Goal: Task Accomplishment & Management: Complete application form

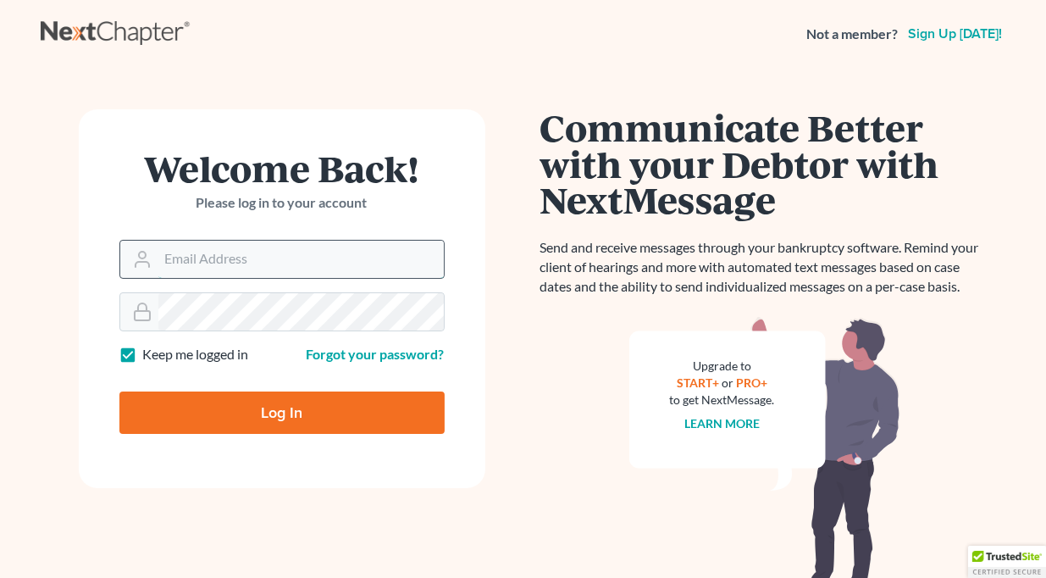
click at [295, 264] on input "Email Address" at bounding box center [300, 259] width 285 height 37
type input "[EMAIL_ADDRESS][DOMAIN_NAME]"
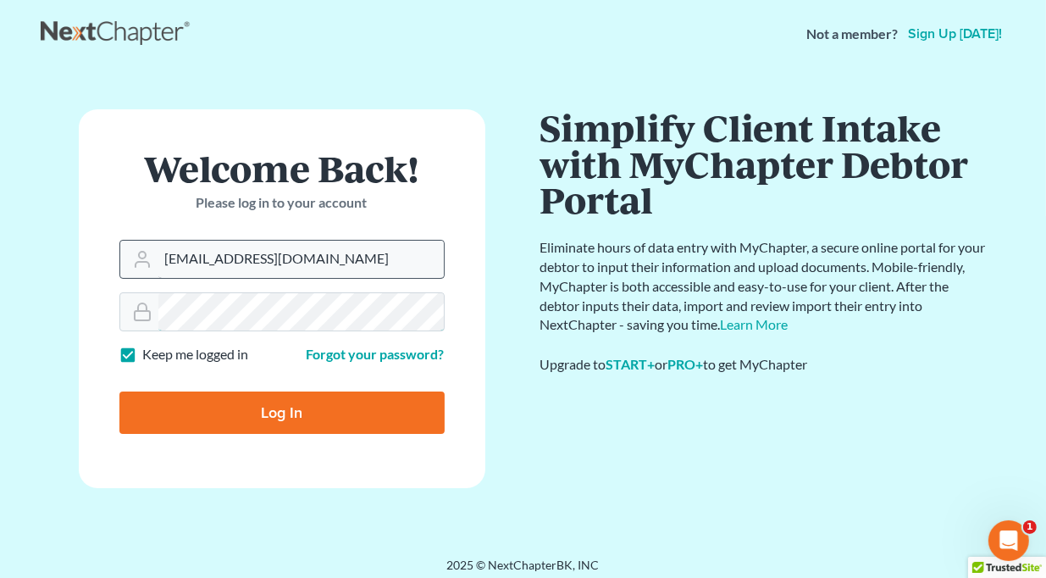
click at [119, 391] on input "Log In" at bounding box center [281, 412] width 325 height 42
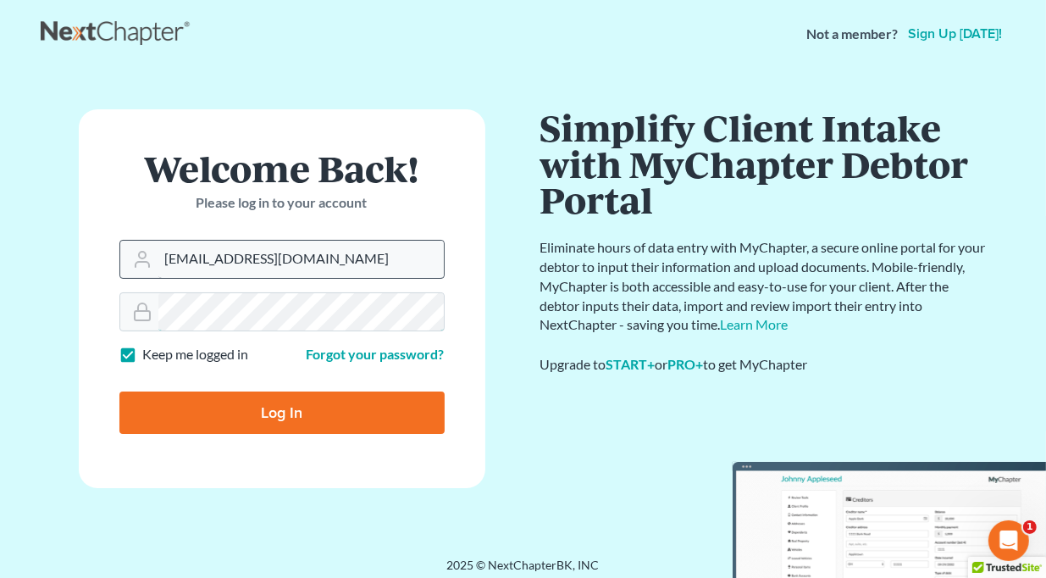
type input "Thinking..."
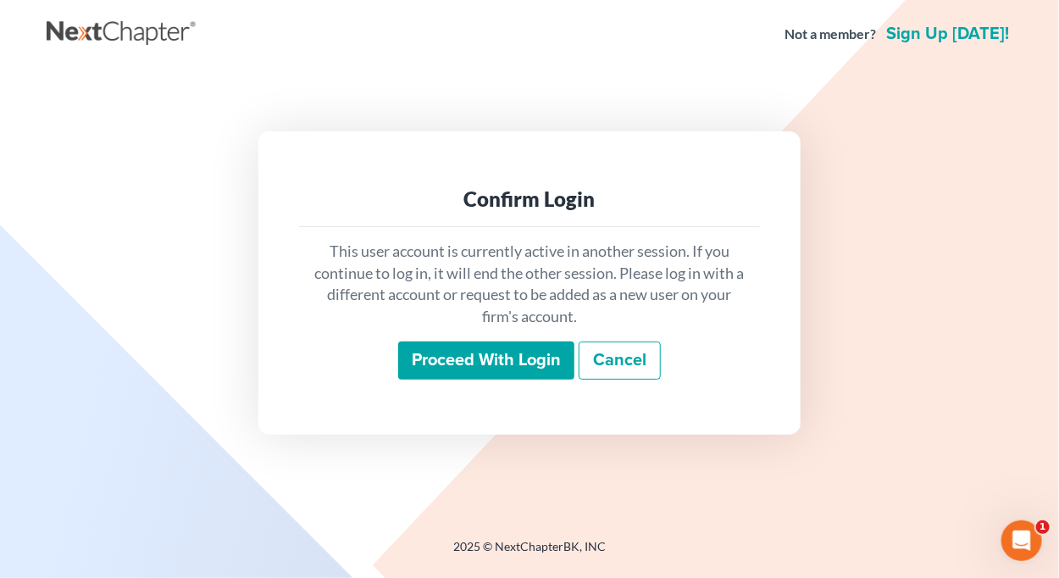
click at [459, 357] on input "Proceed with login" at bounding box center [486, 360] width 176 height 39
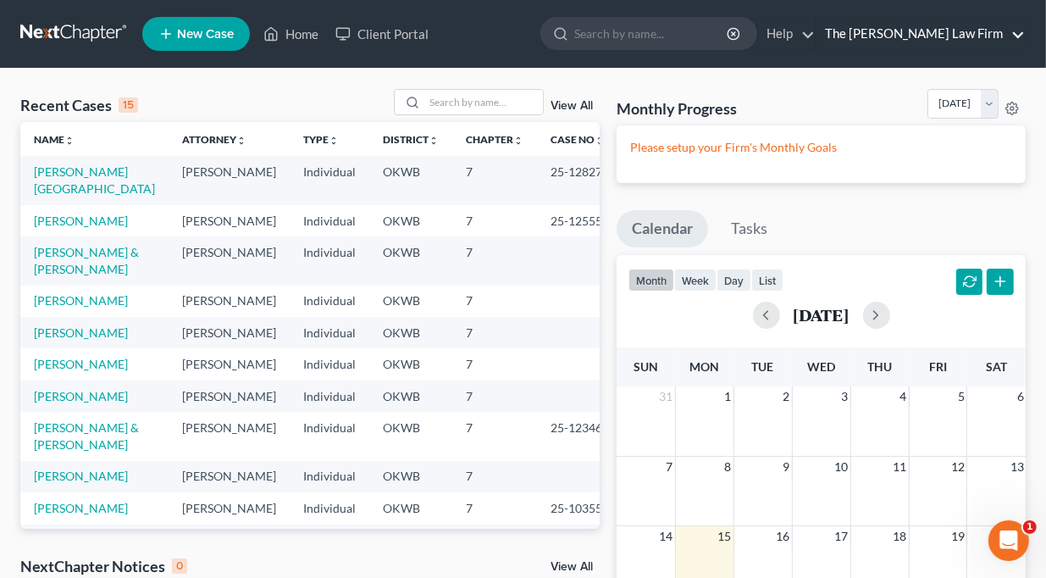
click at [988, 34] on link "The [PERSON_NAME] Law Firm" at bounding box center [920, 34] width 208 height 30
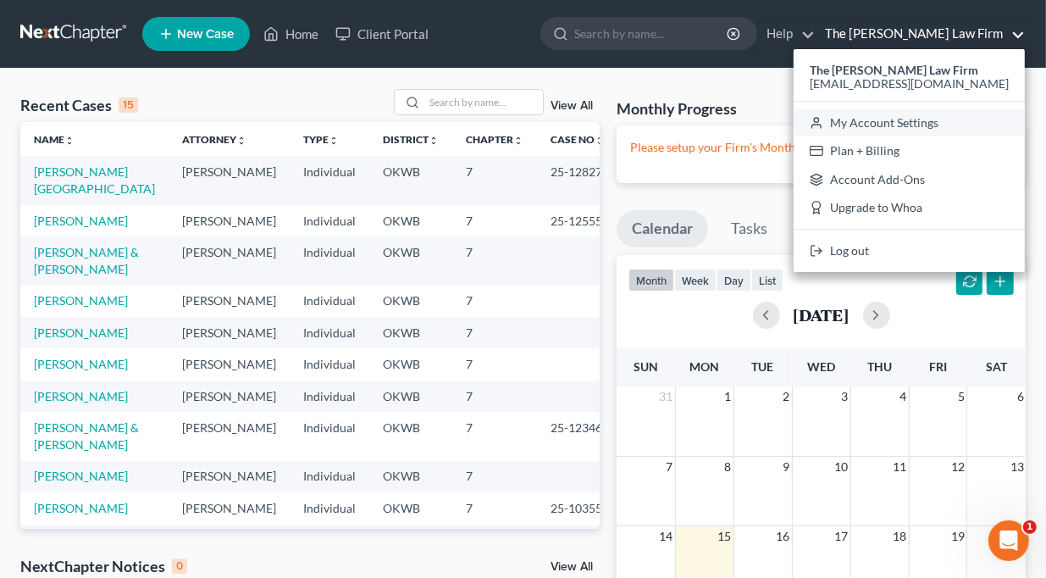
click at [934, 123] on link "My Account Settings" at bounding box center [909, 122] width 231 height 29
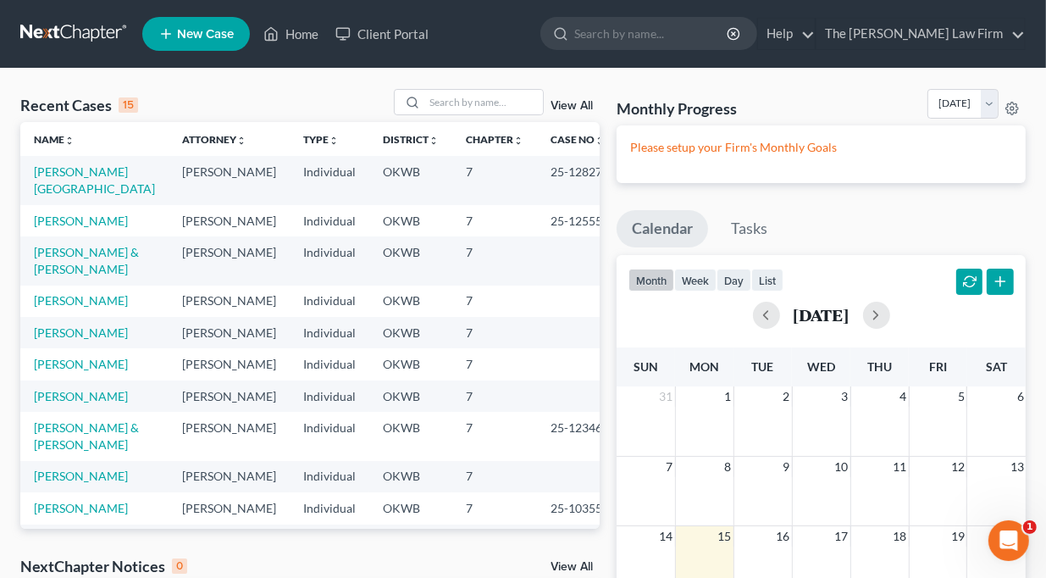
select select "65"
select select "23"
select select "37"
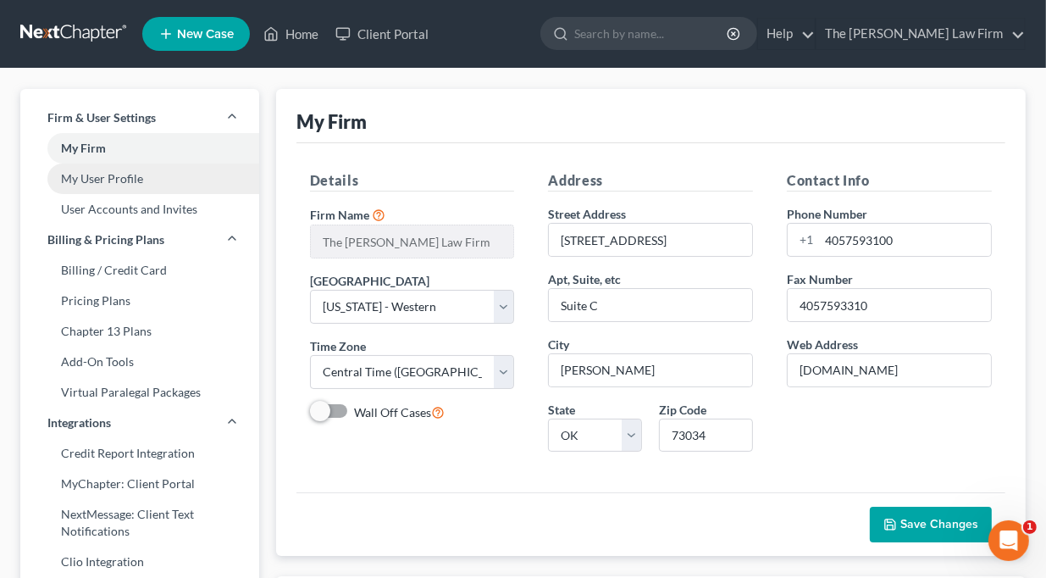
click at [101, 183] on link "My User Profile" at bounding box center [139, 178] width 239 height 30
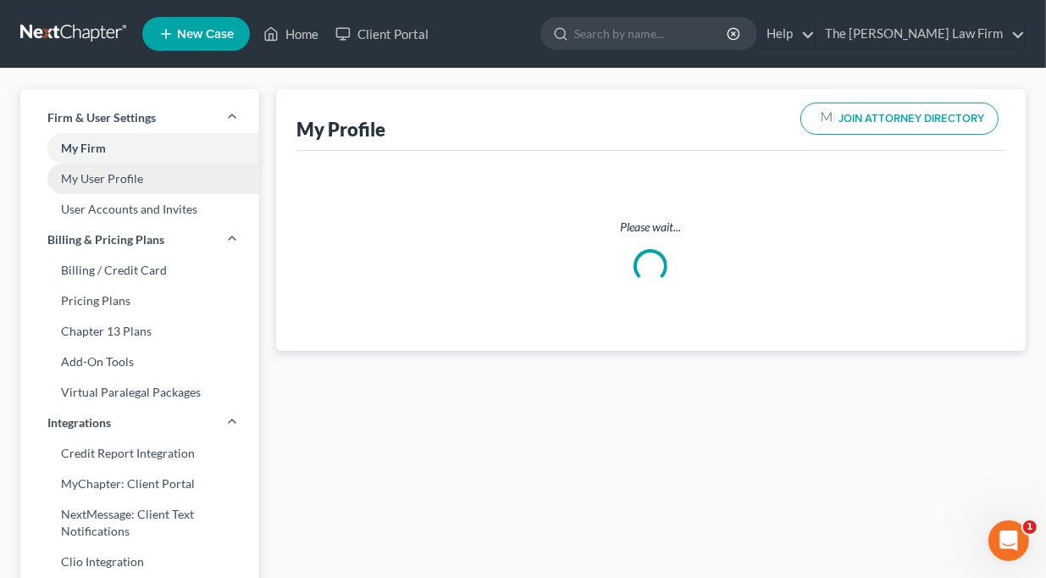
select select "37"
select select "65"
select select "attorney"
select select "0"
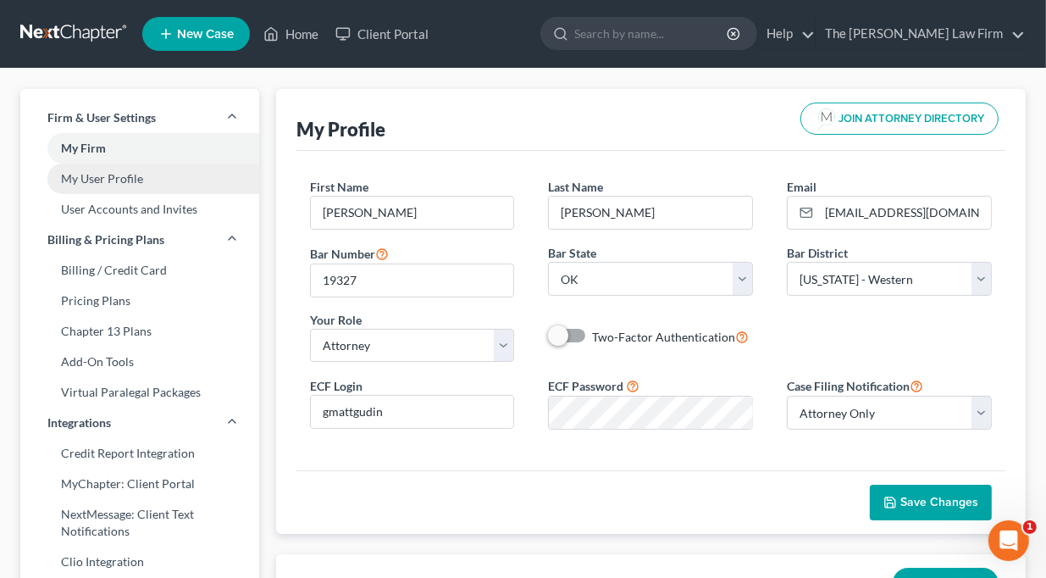
click at [80, 180] on link "My User Profile" at bounding box center [139, 178] width 239 height 30
click at [132, 180] on link "My User Profile" at bounding box center [139, 178] width 239 height 30
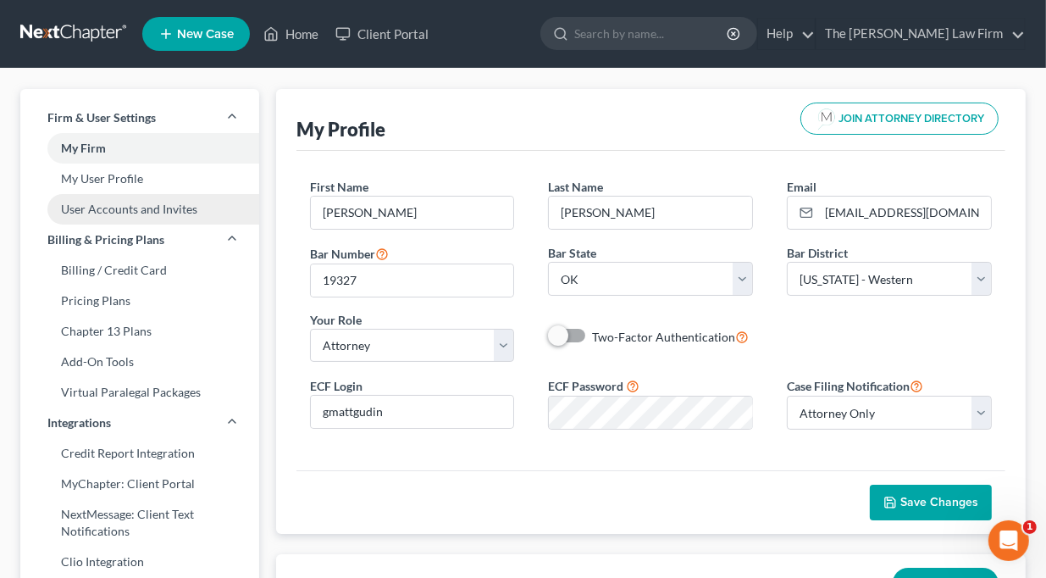
click at [135, 209] on link "User Accounts and Invites" at bounding box center [139, 209] width 239 height 30
select select "0"
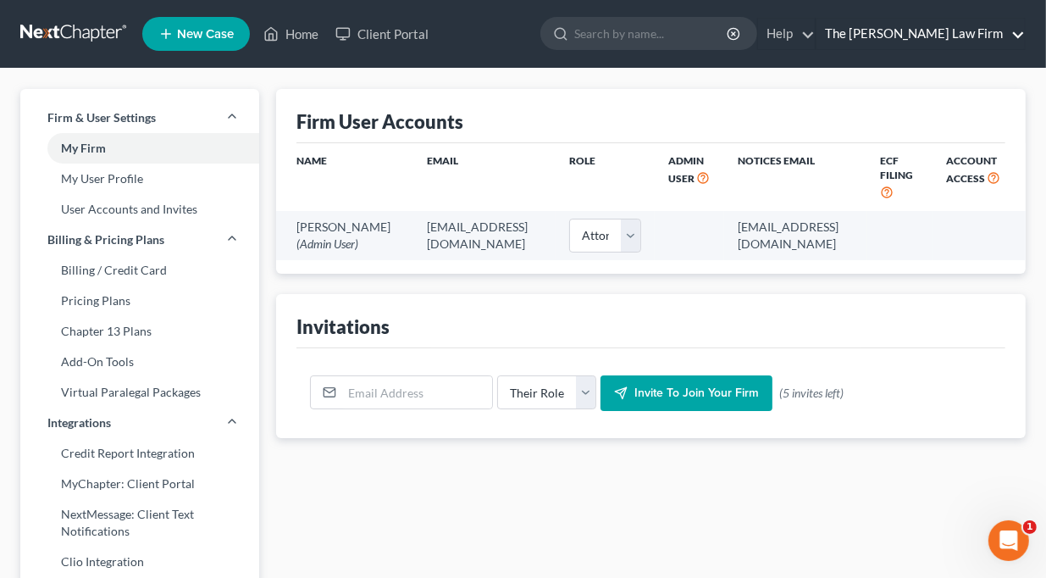
click at [957, 30] on link "The [PERSON_NAME] Law Firm" at bounding box center [920, 34] width 208 height 30
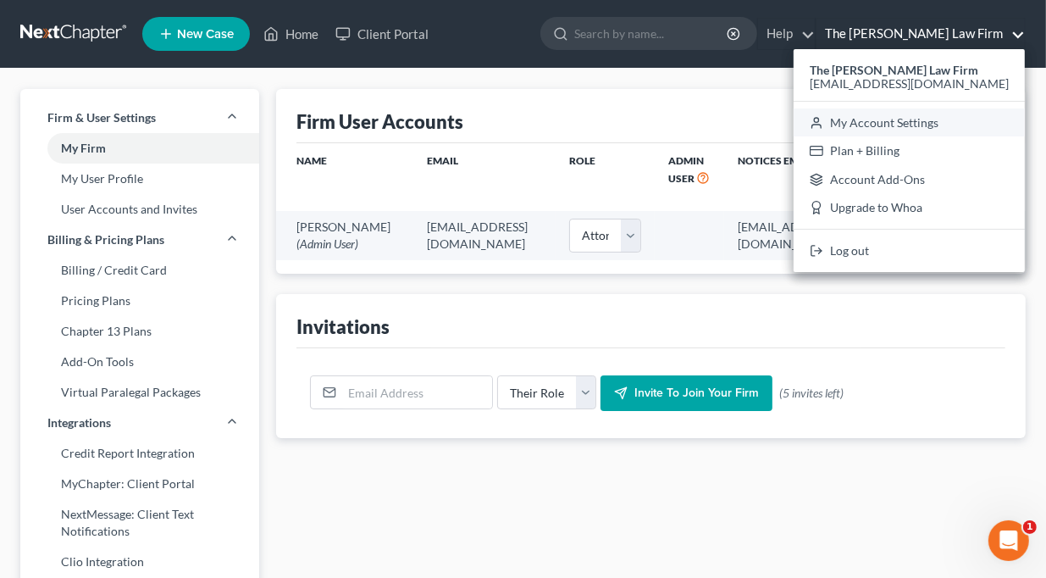
click at [937, 123] on link "My Account Settings" at bounding box center [909, 122] width 231 height 29
select select "65"
select select "23"
select select "37"
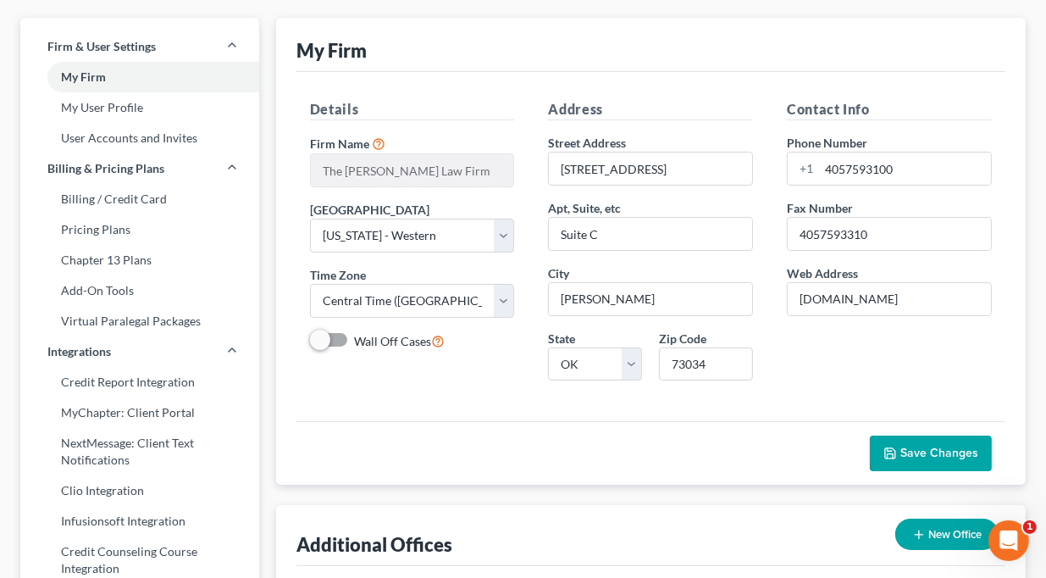
scroll to position [67, 0]
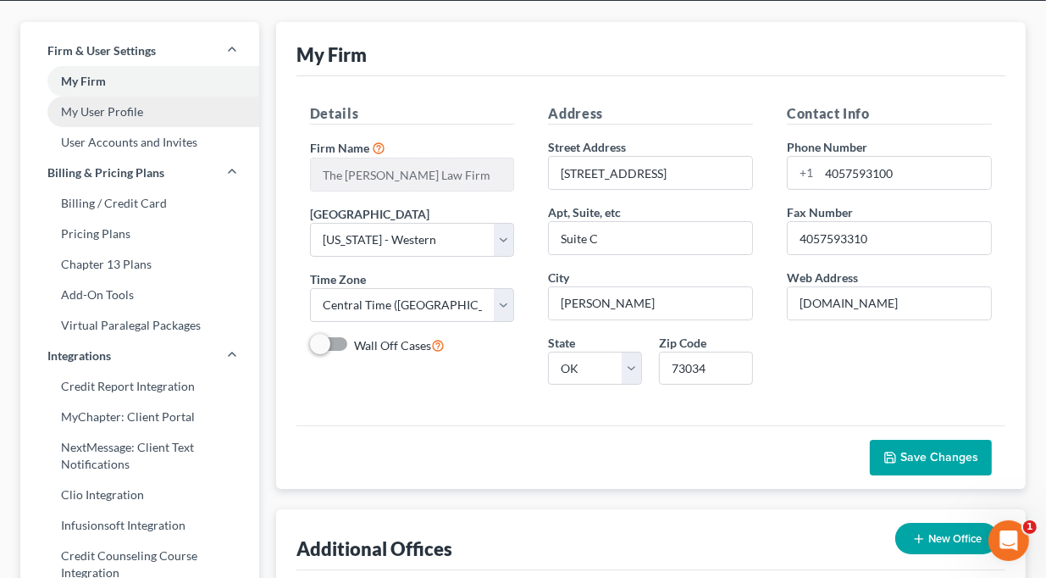
click at [101, 115] on link "My User Profile" at bounding box center [139, 112] width 239 height 30
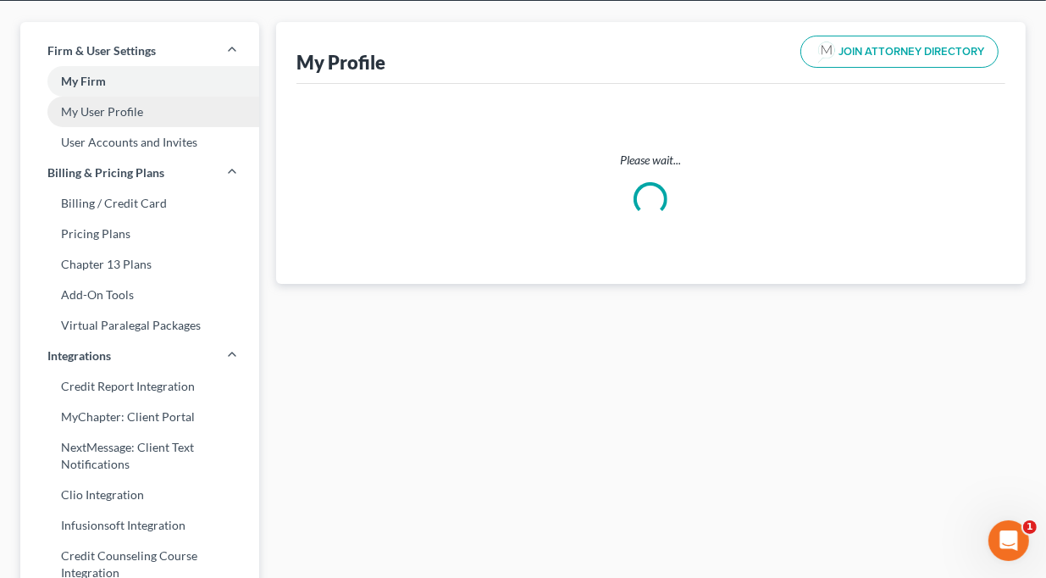
scroll to position [12, 0]
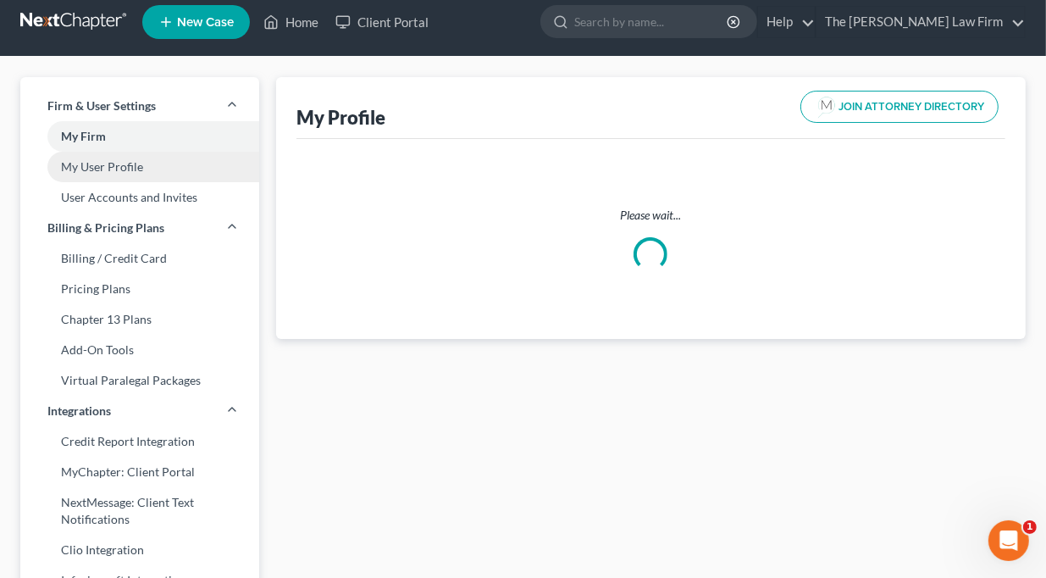
select select "37"
select select "65"
select select "attorney"
select select "0"
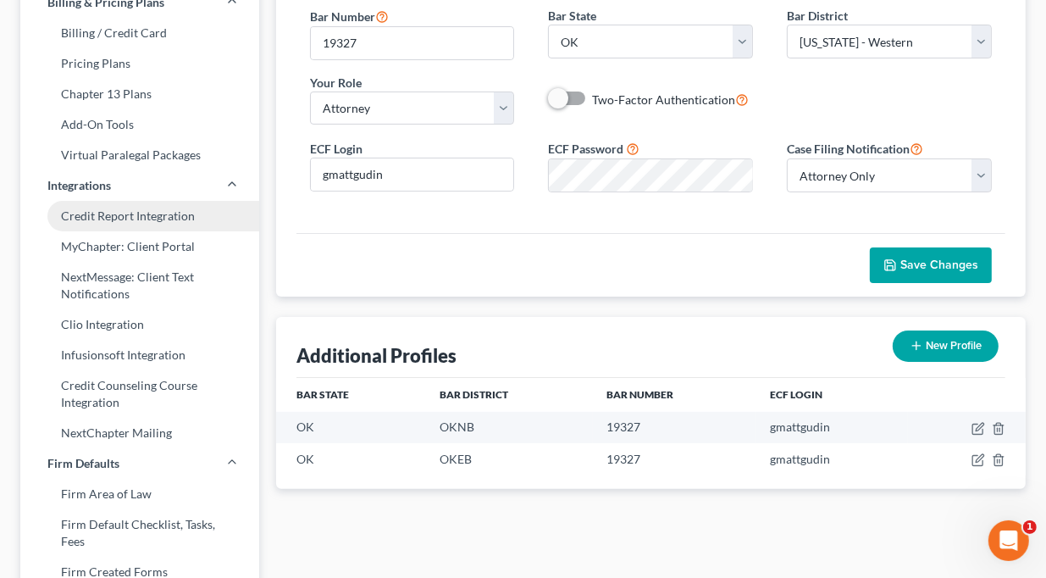
scroll to position [0, 0]
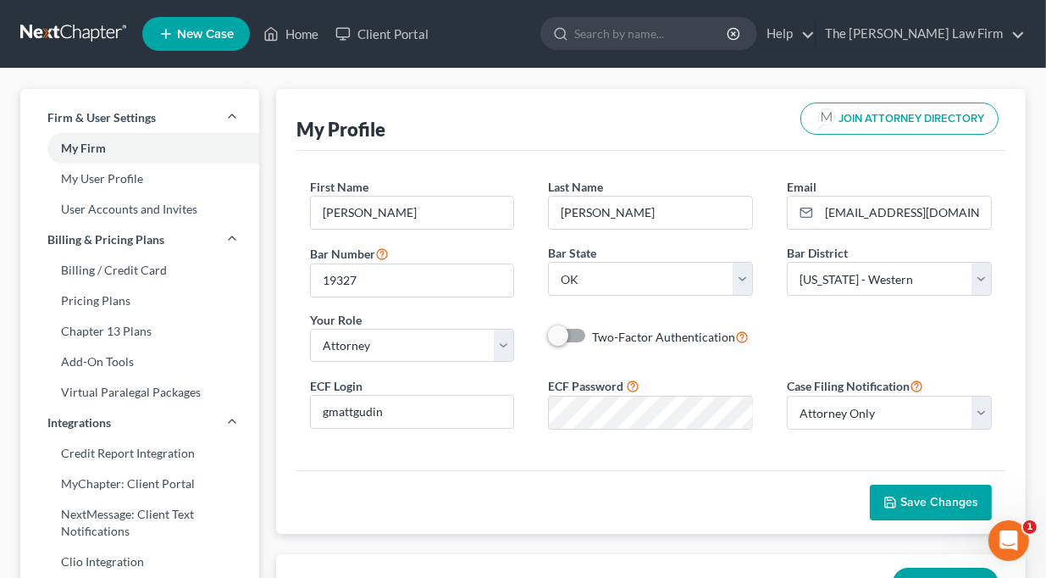
click at [68, 31] on link at bounding box center [74, 34] width 108 height 30
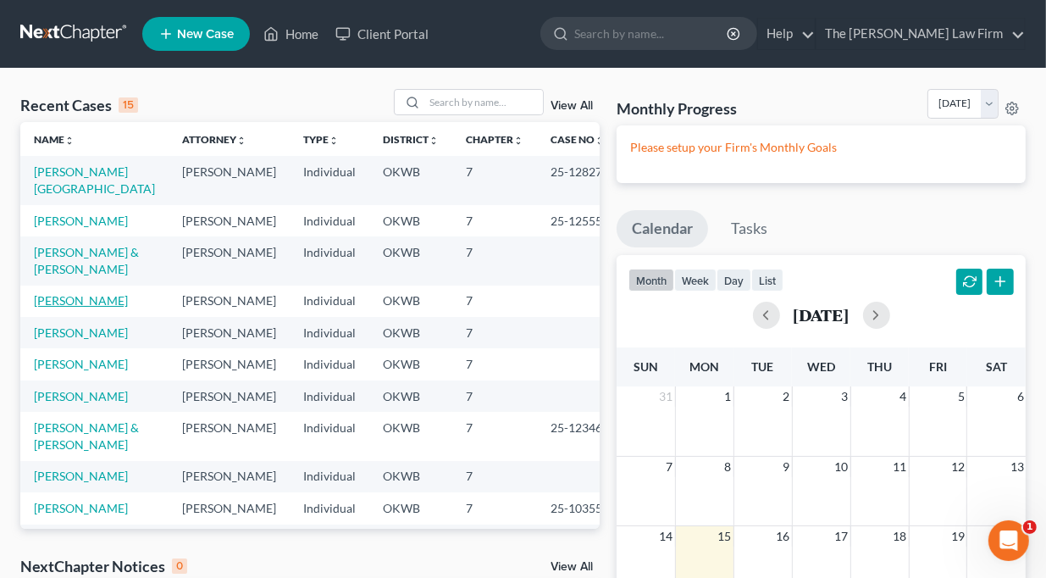
click at [48, 307] on link "[PERSON_NAME]" at bounding box center [81, 300] width 94 height 14
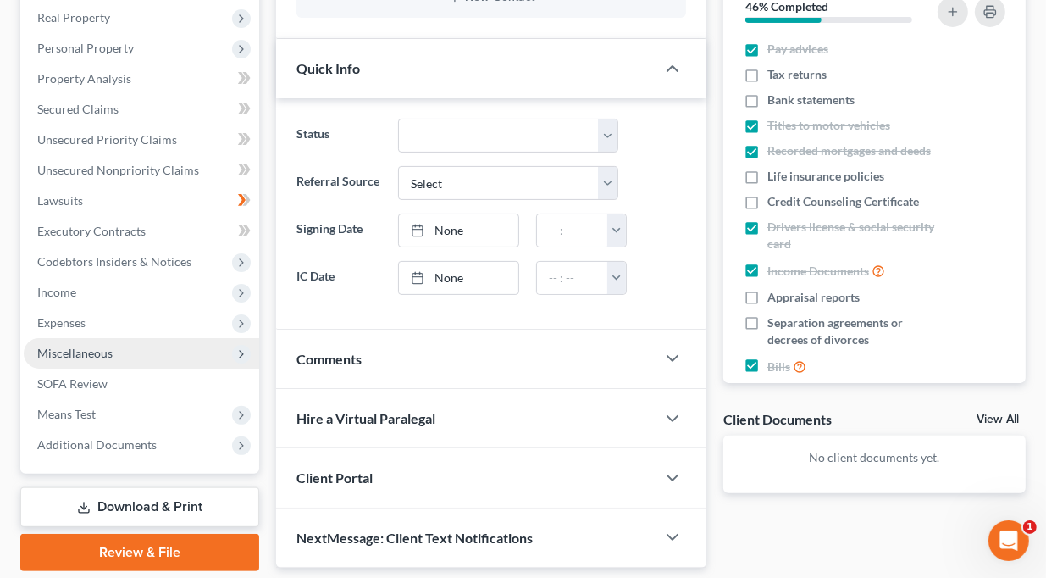
scroll to position [237, 0]
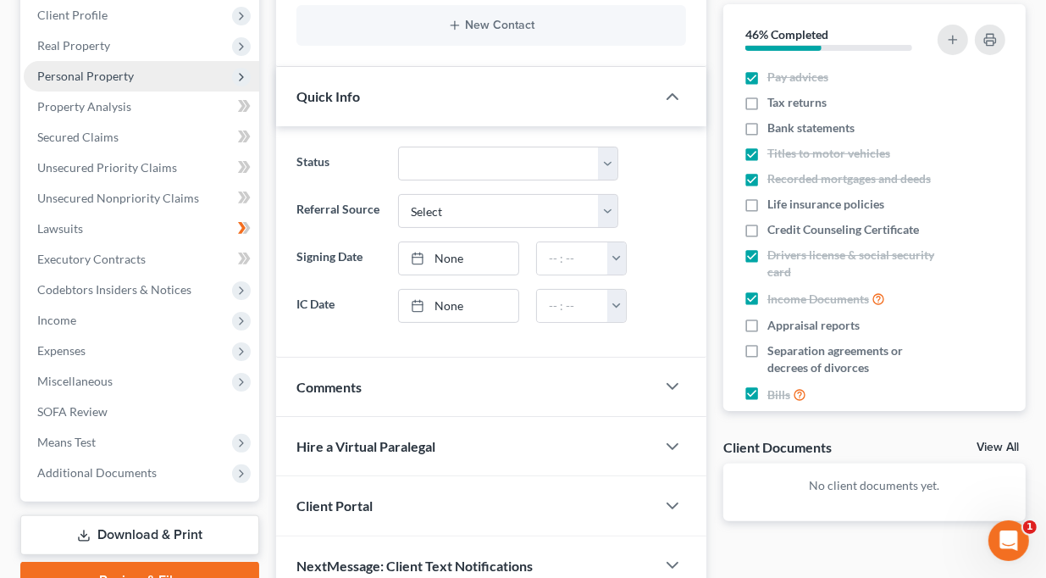
click at [72, 77] on span "Personal Property" at bounding box center [85, 76] width 97 height 14
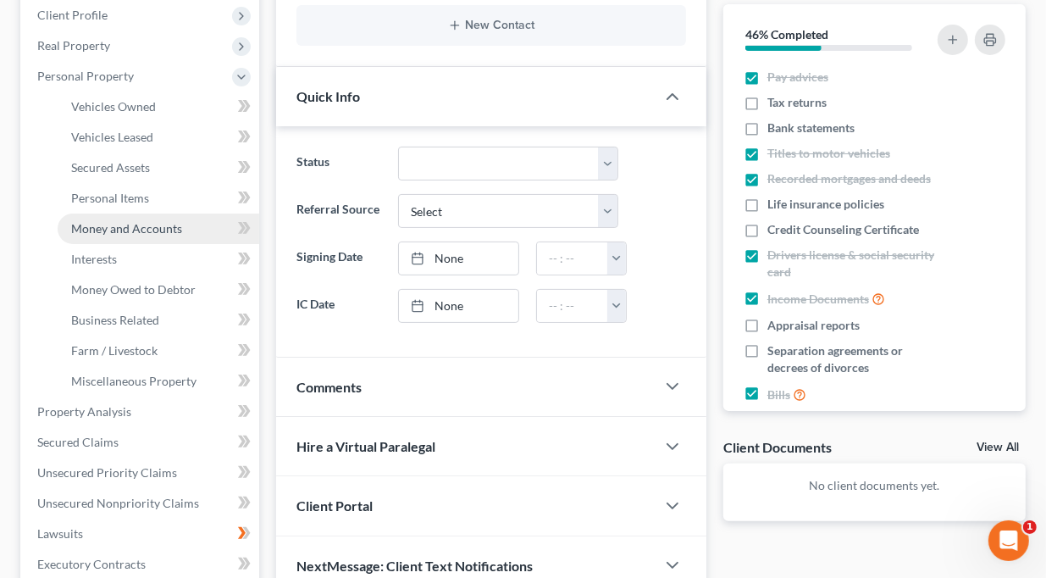
click at [91, 221] on span "Money and Accounts" at bounding box center [126, 228] width 111 height 14
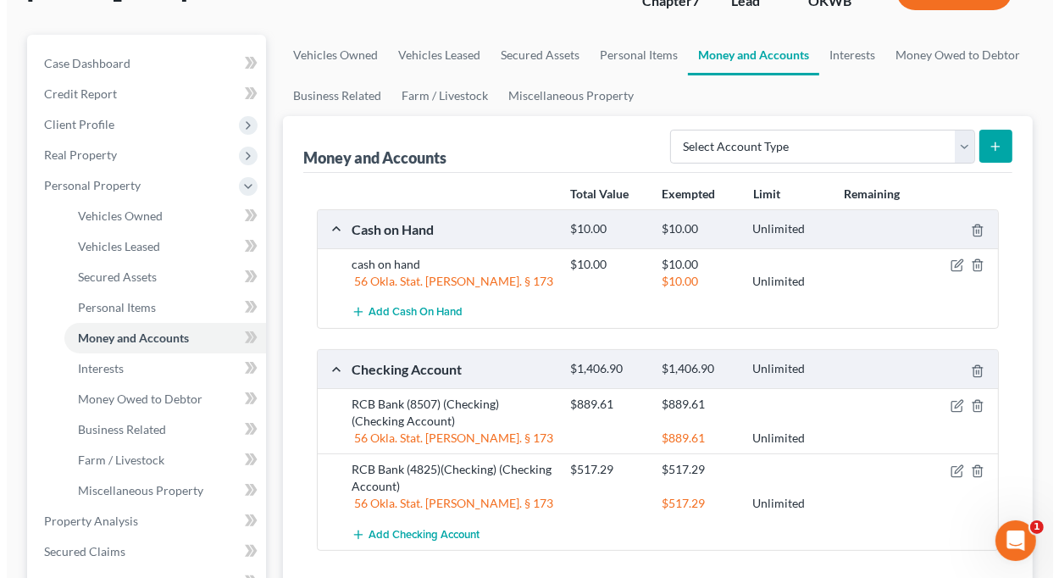
scroll to position [169, 0]
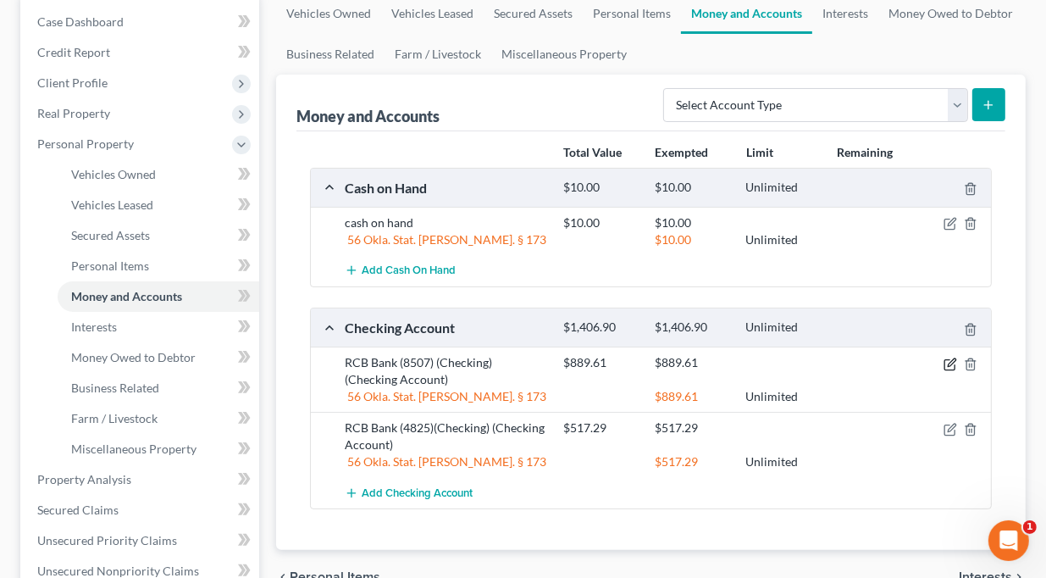
click at [948, 359] on icon "button" at bounding box center [949, 364] width 10 height 10
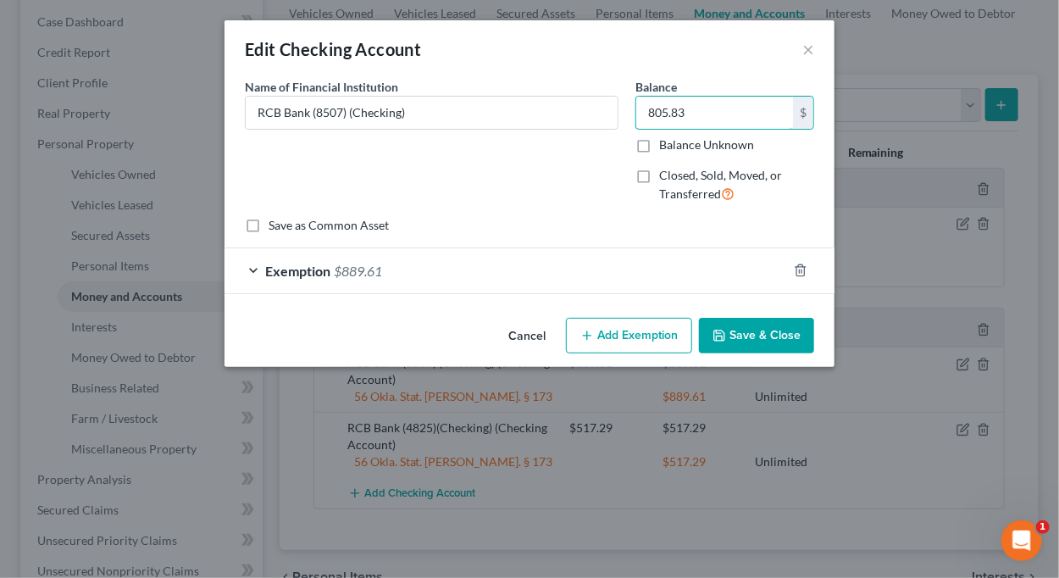
type input "805.83"
click at [575, 268] on div "Exemption $889.61" at bounding box center [505, 270] width 562 height 45
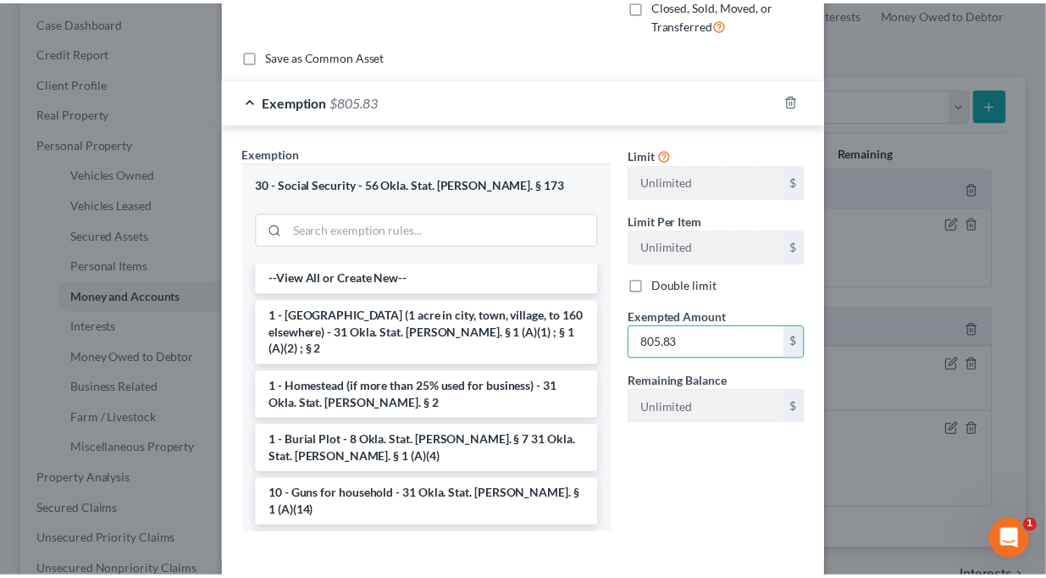
scroll to position [246, 0]
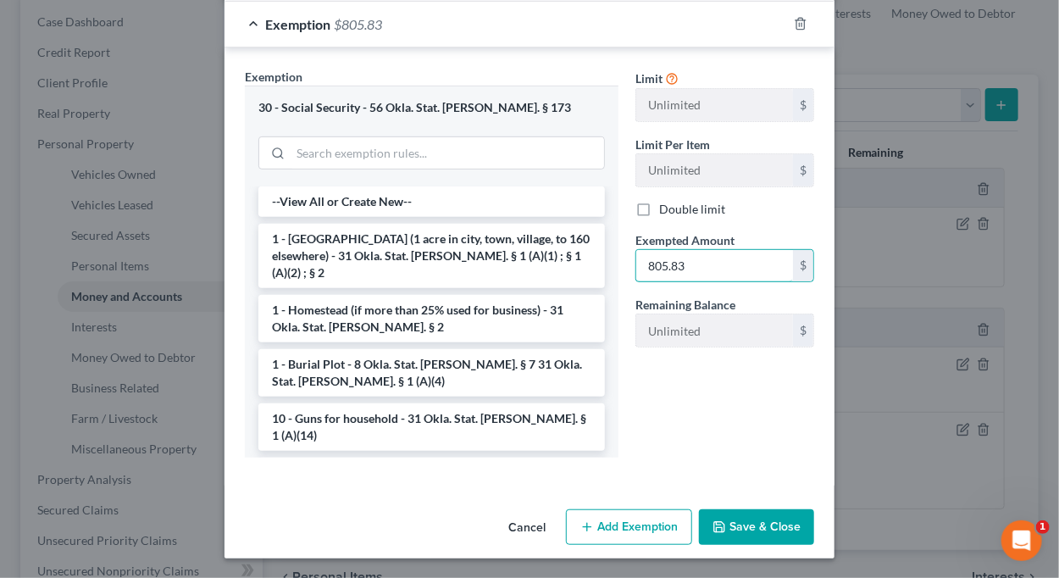
type input "805.83"
click at [743, 521] on button "Save & Close" at bounding box center [756, 527] width 115 height 36
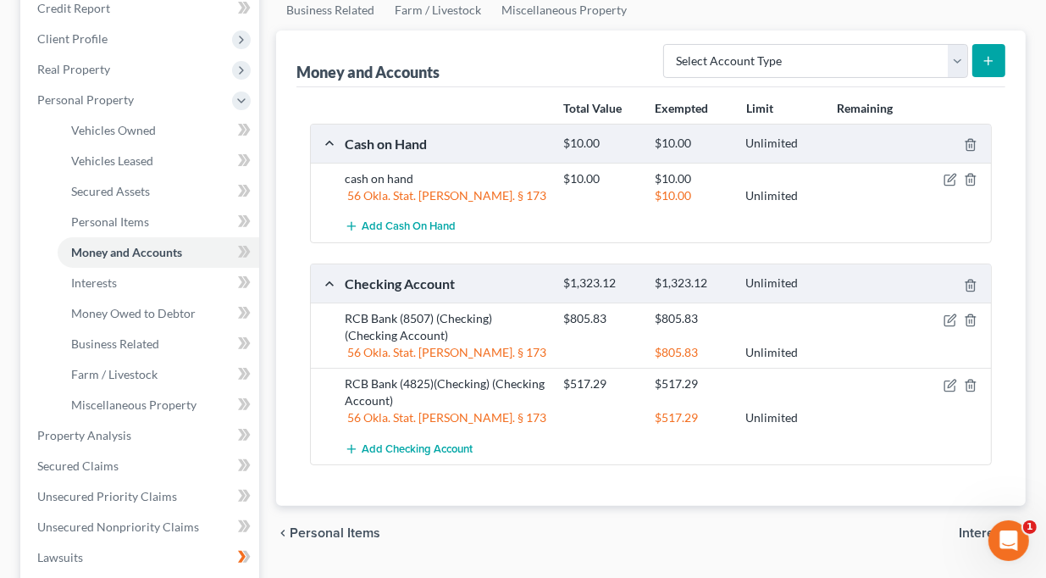
scroll to position [254, 0]
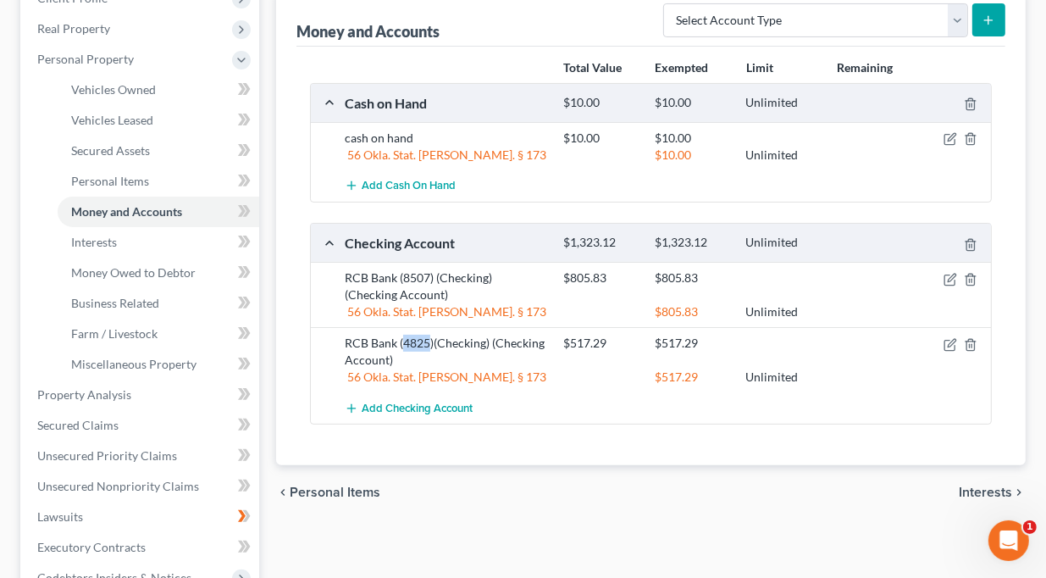
drag, startPoint x: 403, startPoint y: 340, endPoint x: 428, endPoint y: 340, distance: 24.6
click at [428, 340] on div "RCB Bank (4825)(Checking) (Checking Account)" at bounding box center [445, 352] width 219 height 34
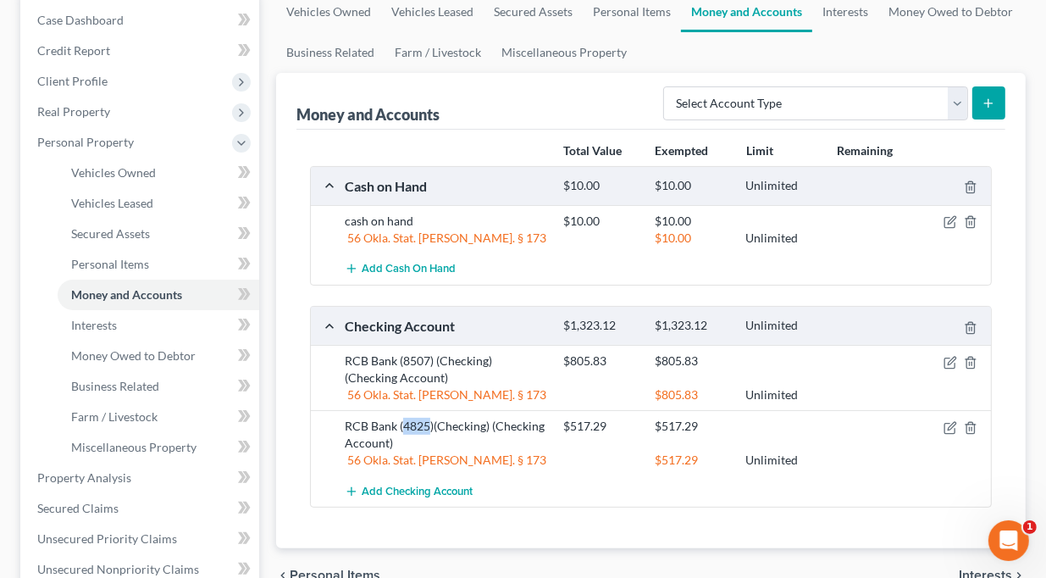
scroll to position [169, 0]
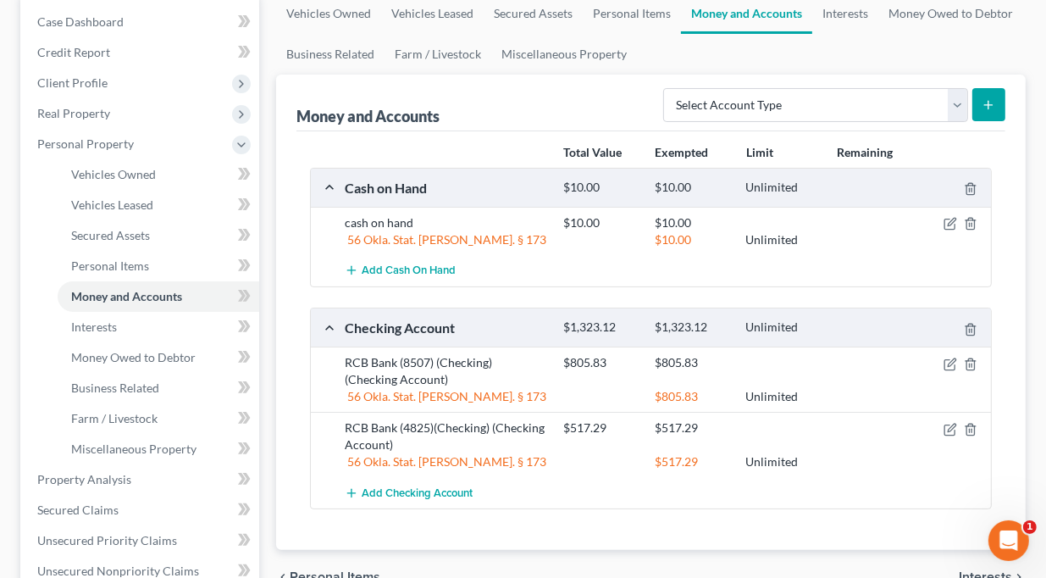
click at [585, 466] on div at bounding box center [600, 461] width 91 height 17
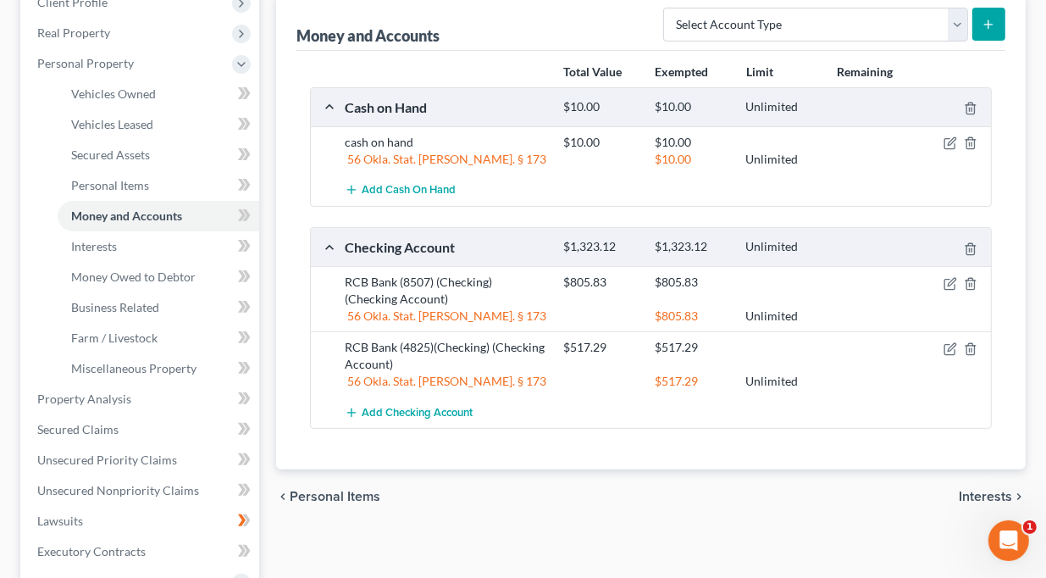
scroll to position [254, 0]
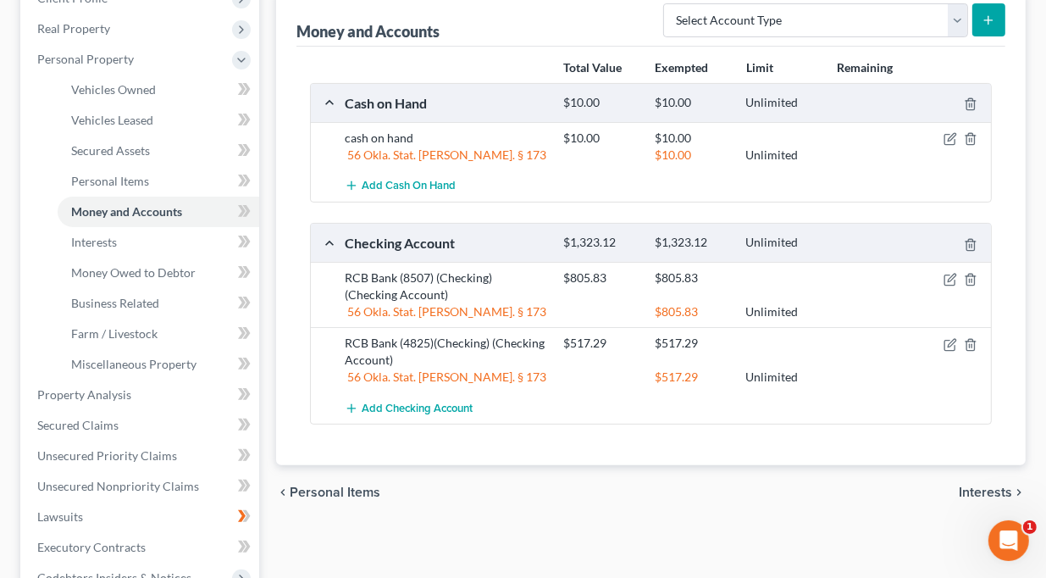
click at [583, 400] on div "Add Checking Account" at bounding box center [664, 407] width 656 height 31
click at [952, 341] on icon "button" at bounding box center [950, 345] width 14 height 14
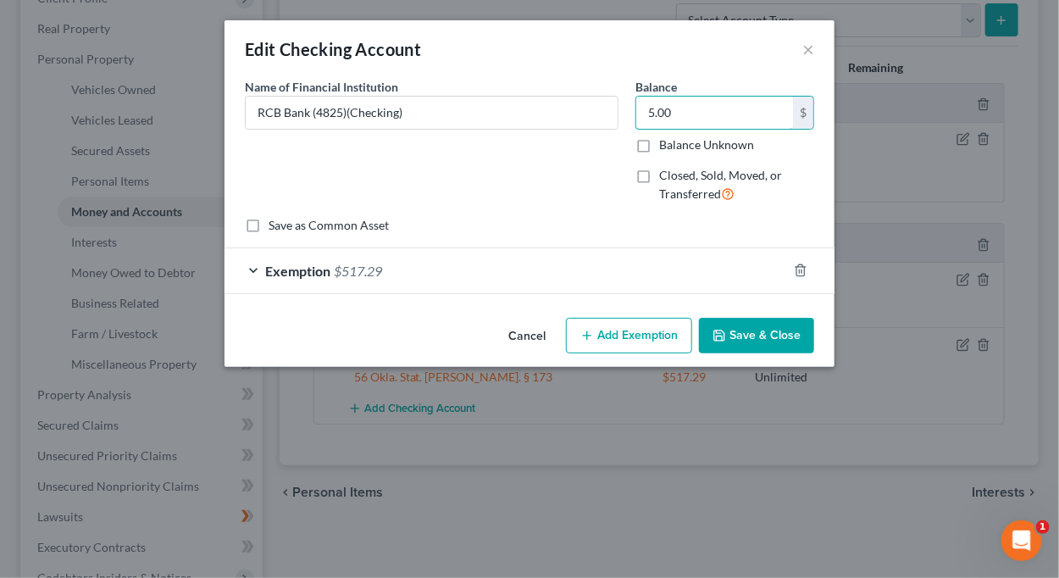
type input "5.00"
click at [767, 331] on button "Save & Close" at bounding box center [756, 336] width 115 height 36
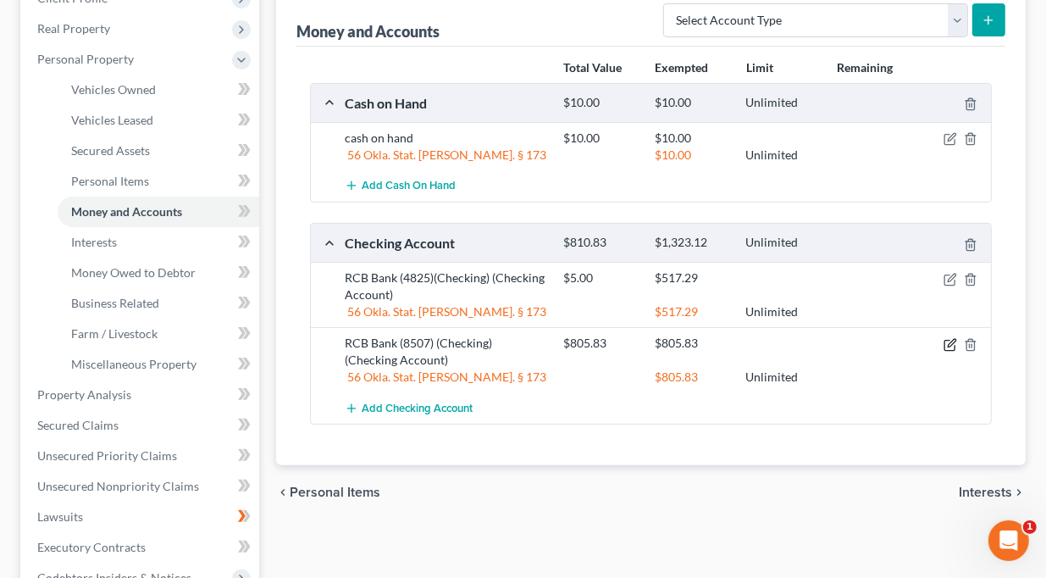
click at [948, 343] on icon "button" at bounding box center [950, 345] width 14 height 14
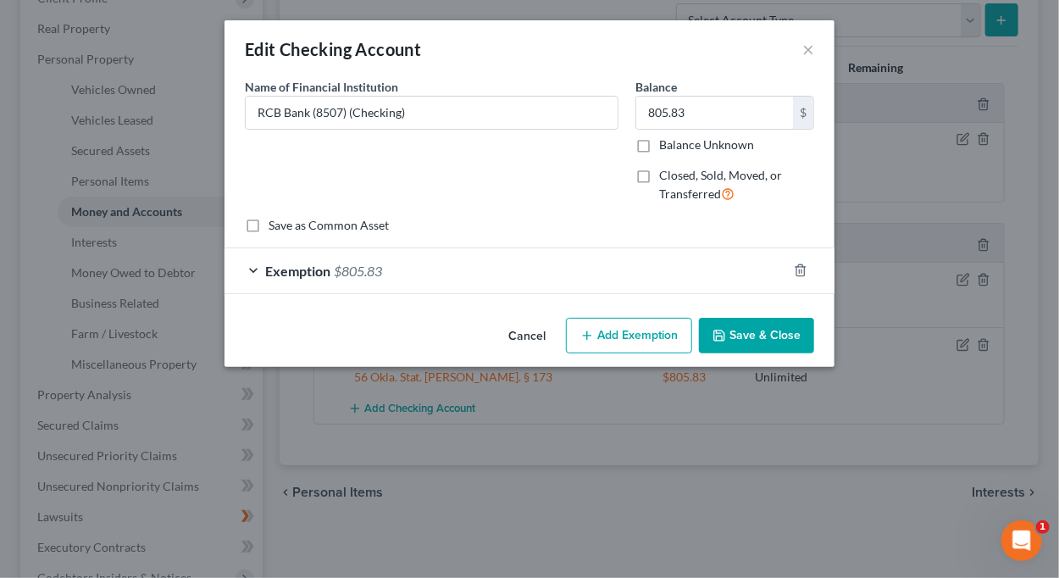
click at [814, 46] on div "Edit Checking Account ×" at bounding box center [529, 49] width 610 height 58
click at [805, 48] on button "×" at bounding box center [808, 49] width 12 height 20
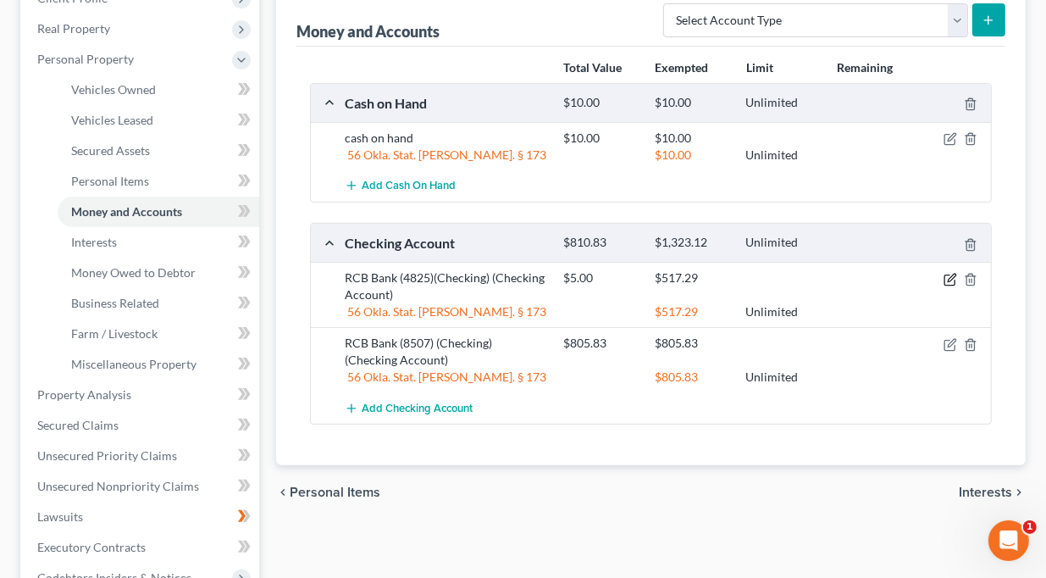
click at [950, 279] on icon "button" at bounding box center [952, 278] width 8 height 8
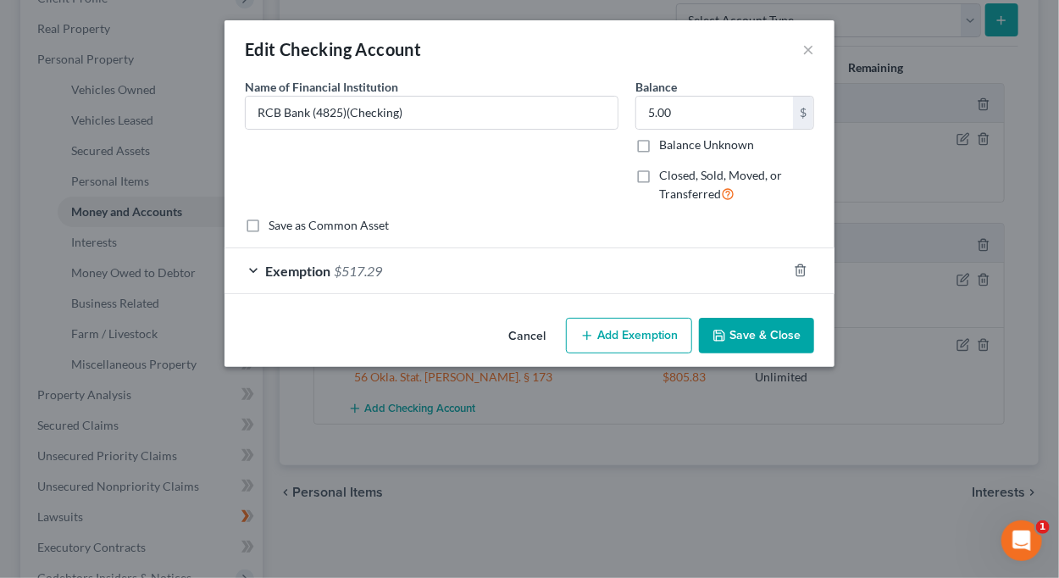
click at [411, 267] on div "Exemption $517.29" at bounding box center [505, 270] width 562 height 45
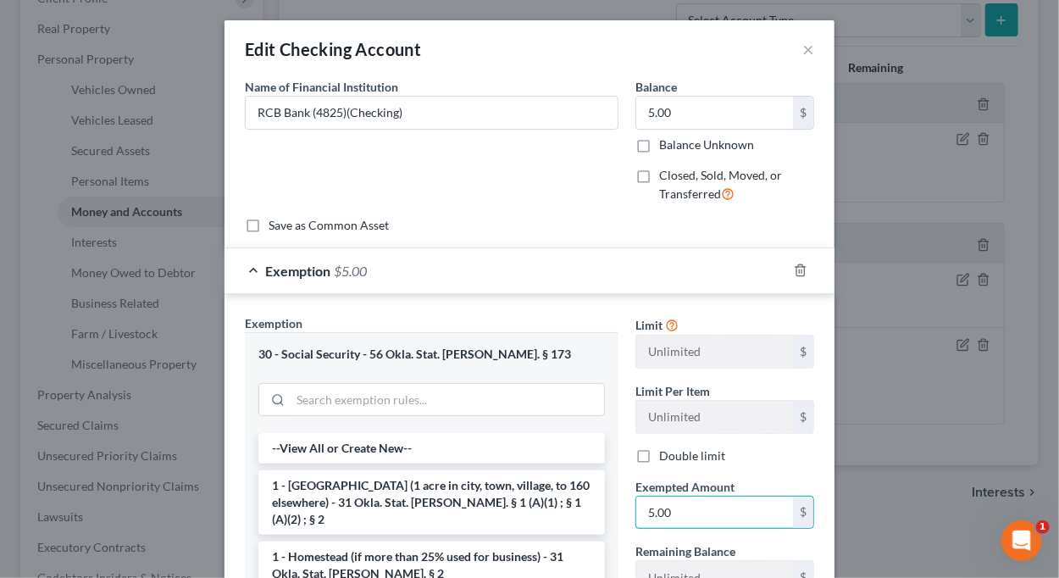
type input "5.00"
click at [566, 266] on div "Exemption $5.00" at bounding box center [505, 270] width 562 height 45
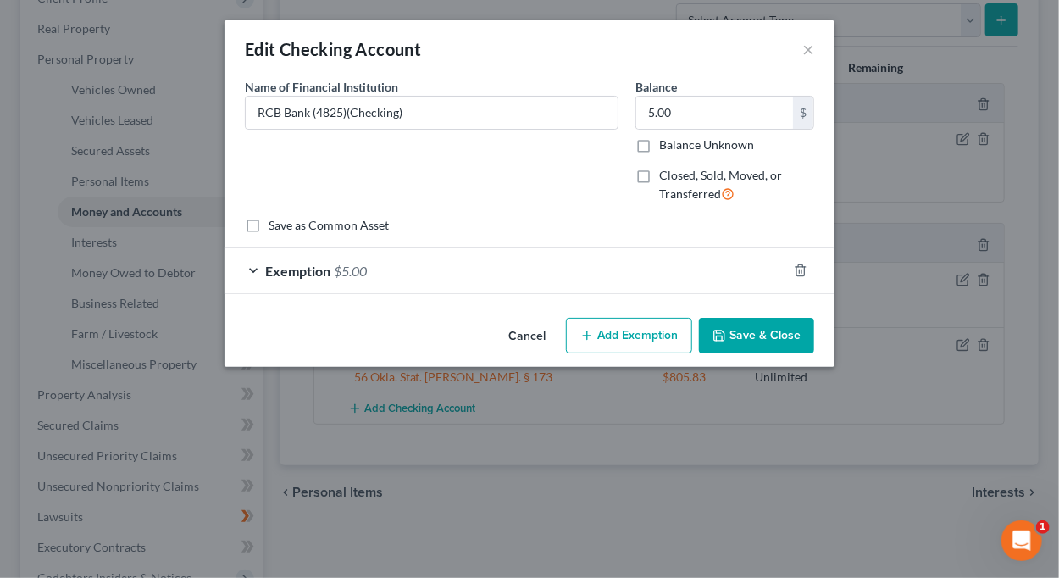
click at [747, 333] on button "Save & Close" at bounding box center [756, 336] width 115 height 36
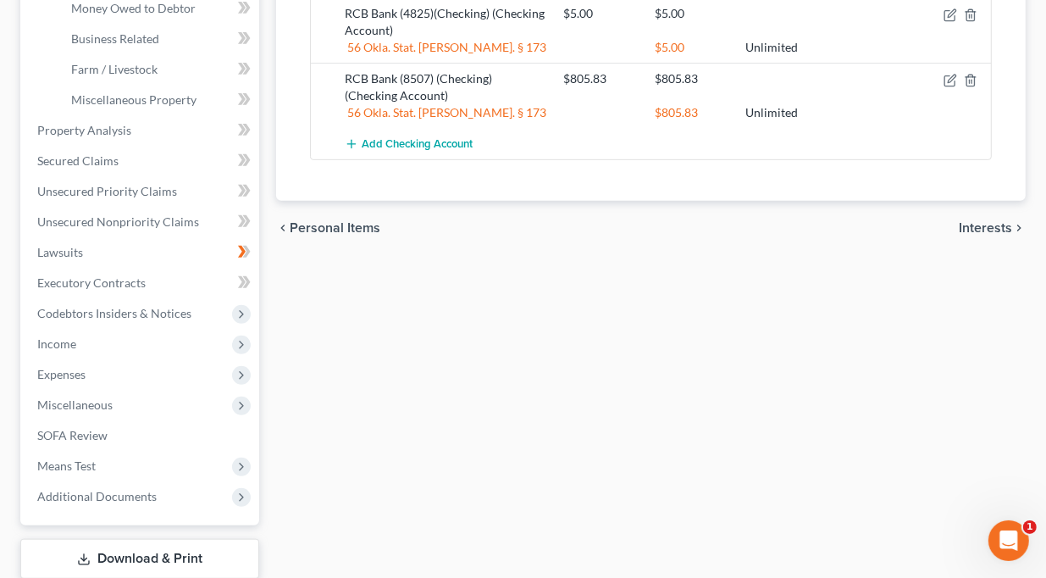
scroll to position [627, 0]
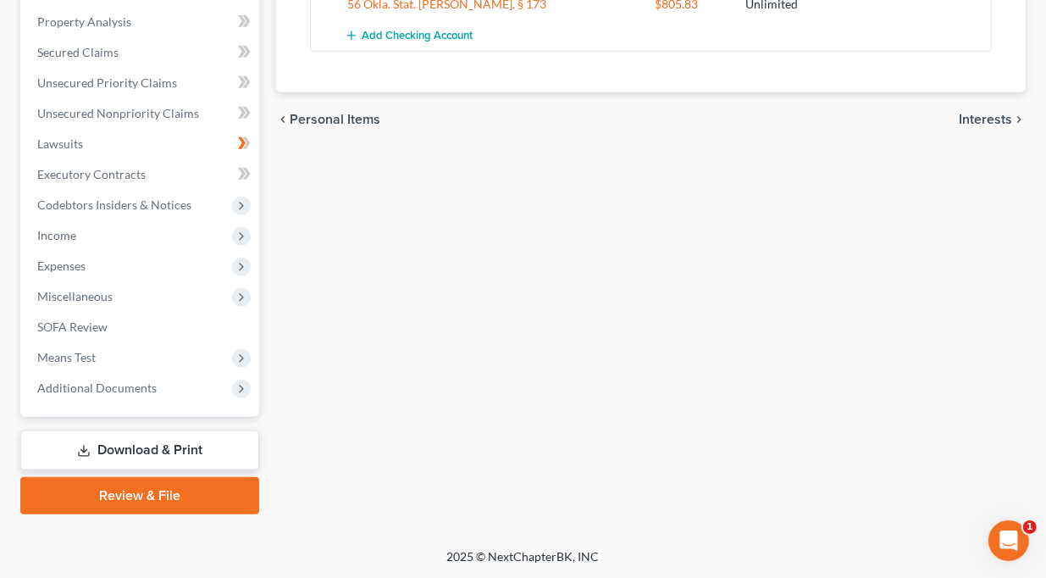
click at [172, 489] on link "Review & File" at bounding box center [139, 495] width 239 height 37
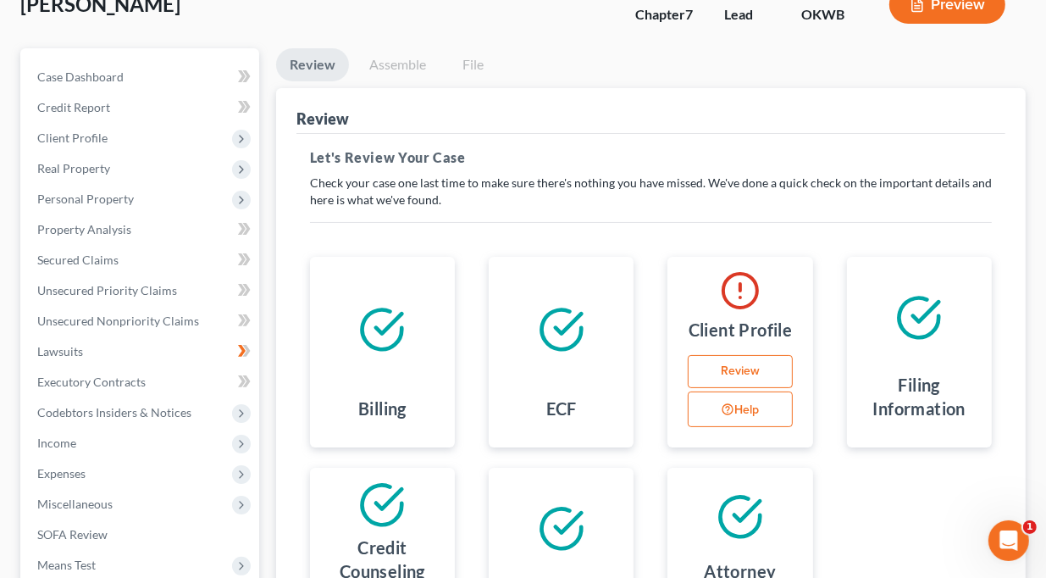
scroll to position [254, 0]
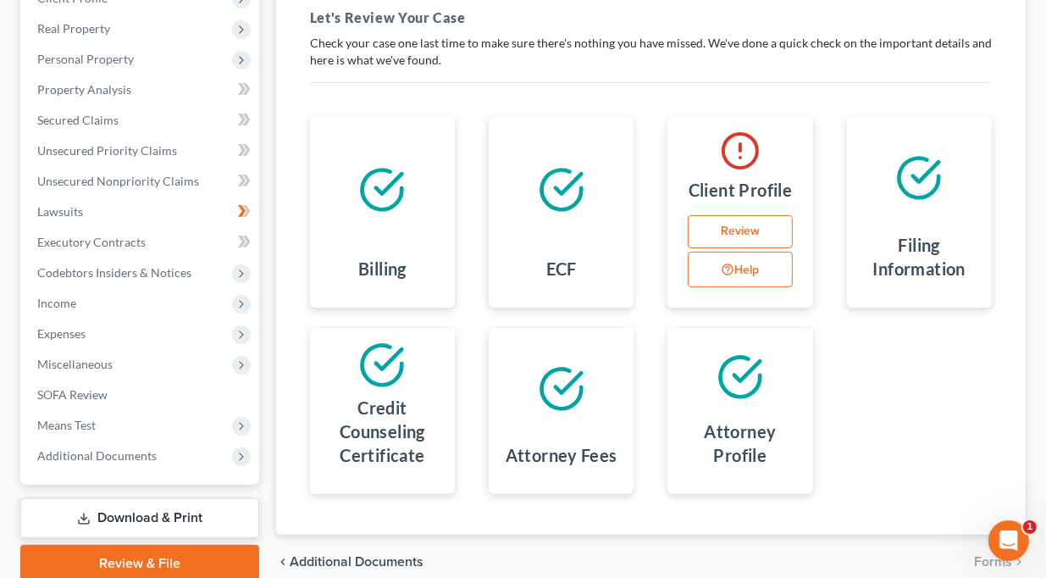
click at [752, 224] on link "Review" at bounding box center [740, 232] width 104 height 34
select select "0"
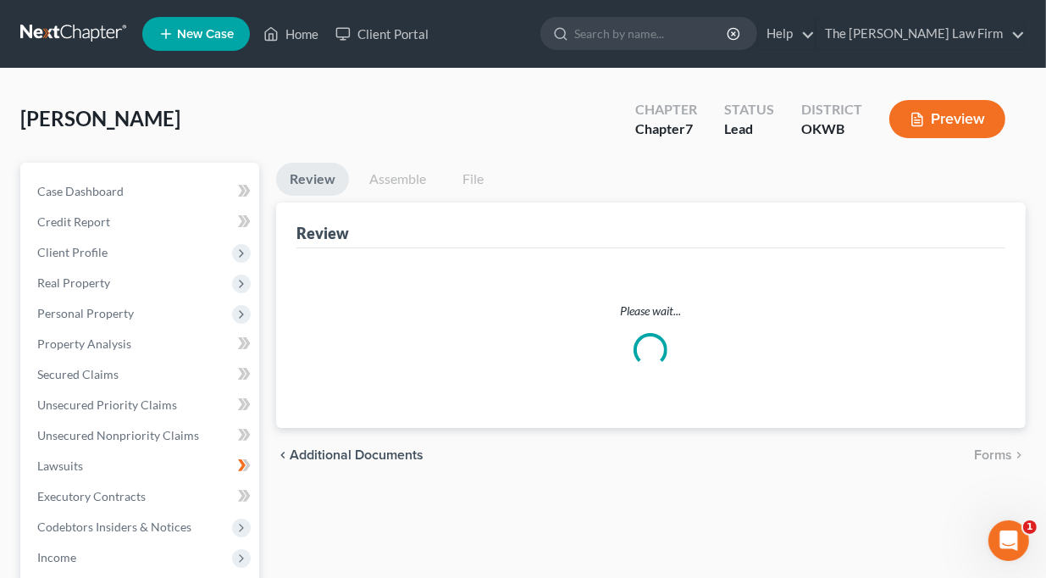
scroll to position [254, 0]
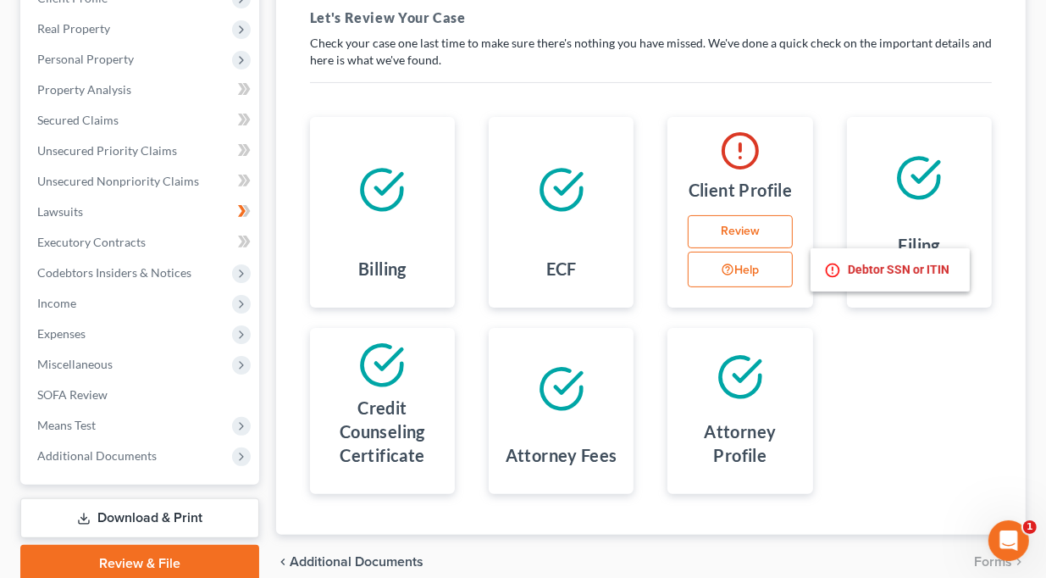
click at [749, 269] on button "Help" at bounding box center [740, 270] width 104 height 36
click at [738, 228] on link "Review" at bounding box center [740, 232] width 104 height 34
select select "0"
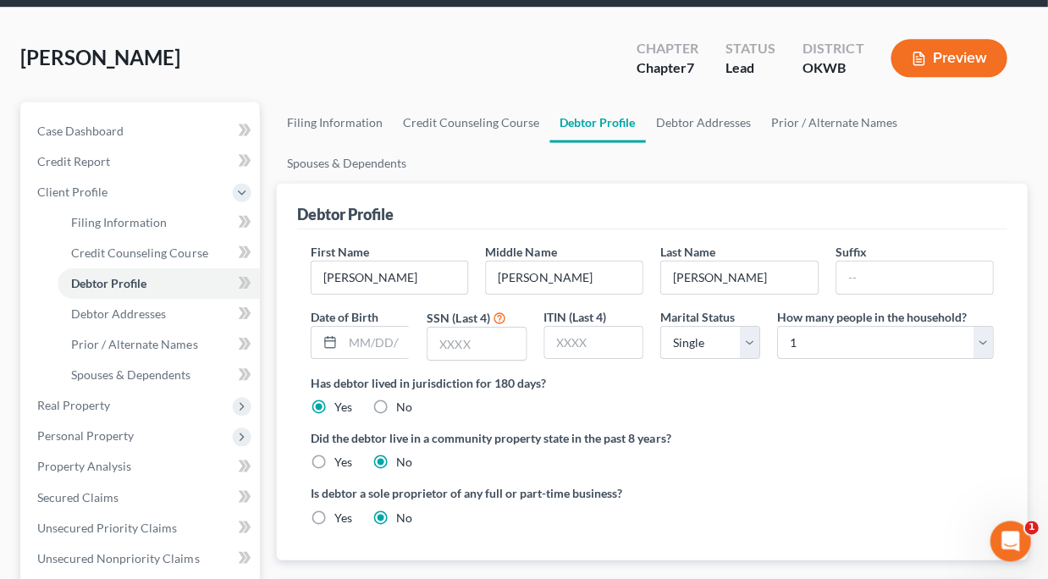
scroll to position [169, 0]
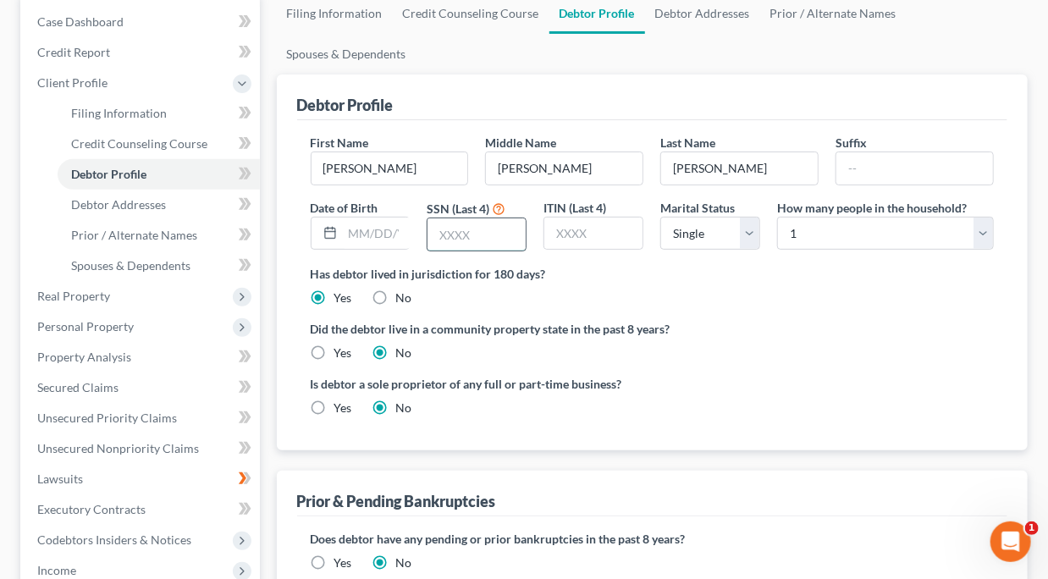
click at [495, 233] on input "text" at bounding box center [477, 235] width 98 height 32
type input "8528"
click at [737, 323] on label "Did the debtor live in a community property state in the past 8 years?" at bounding box center [653, 329] width 684 height 18
click at [359, 234] on input "text" at bounding box center [377, 234] width 68 height 32
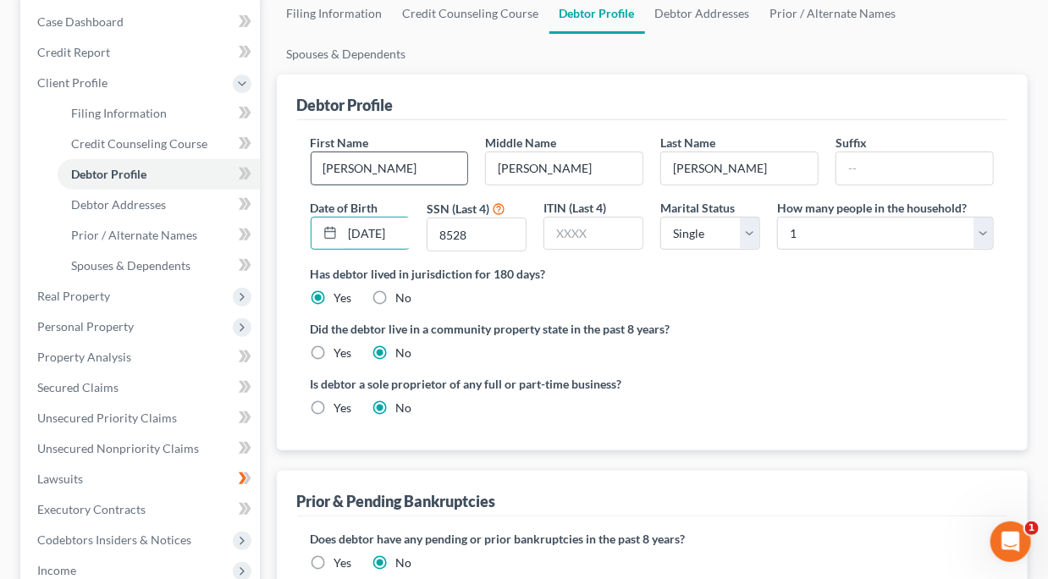
type input "[DATE]"
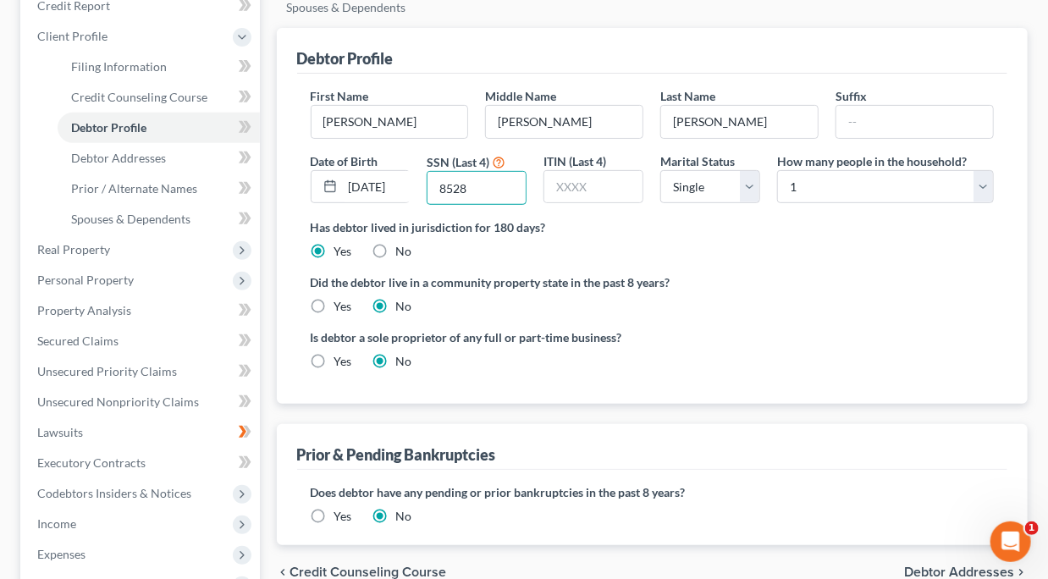
scroll to position [254, 0]
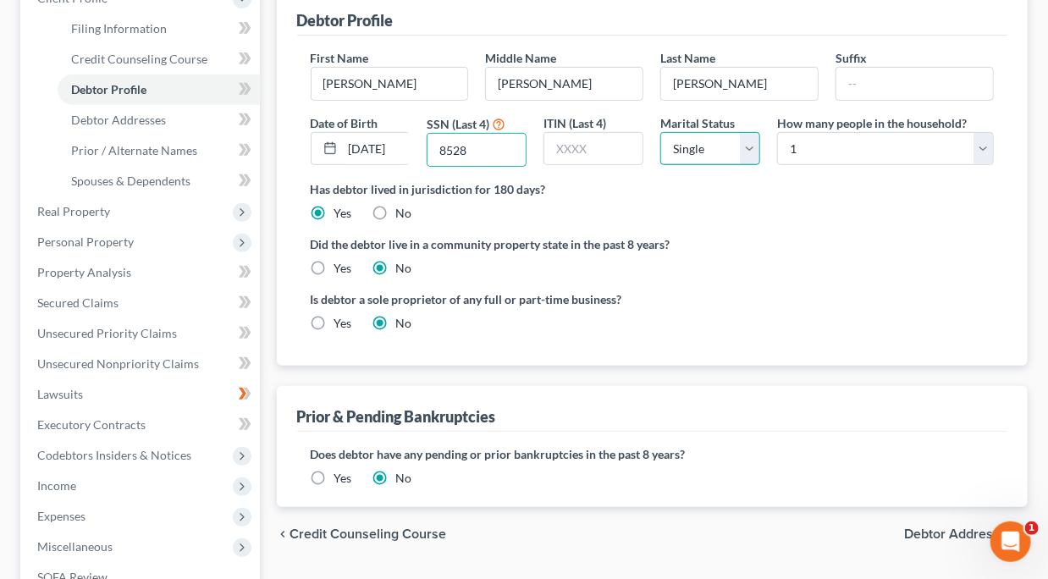
click at [740, 143] on select "Select Single Married Separated Divorced Widowed" at bounding box center [711, 149] width 100 height 34
select select "4"
click at [661, 132] on select "Select Single Married Separated Divorced Widowed" at bounding box center [711, 149] width 100 height 34
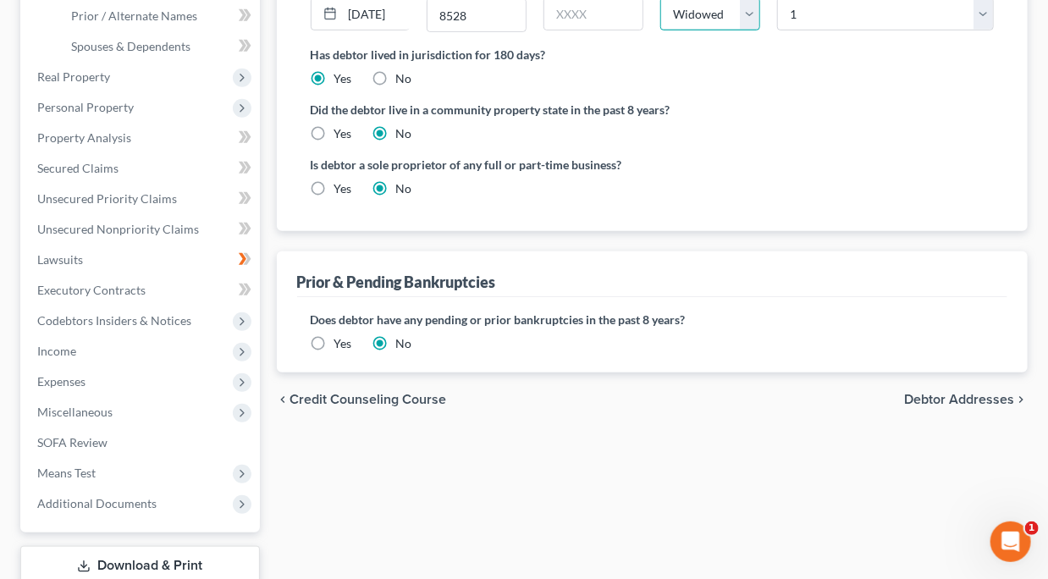
scroll to position [418, 0]
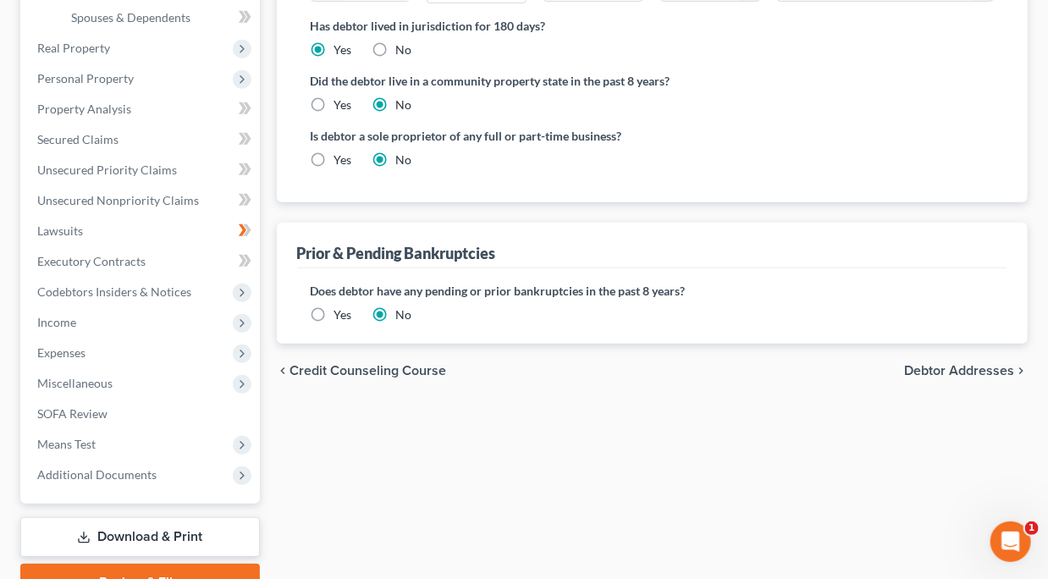
click at [963, 370] on span "Debtor Addresses" at bounding box center [959, 371] width 110 height 14
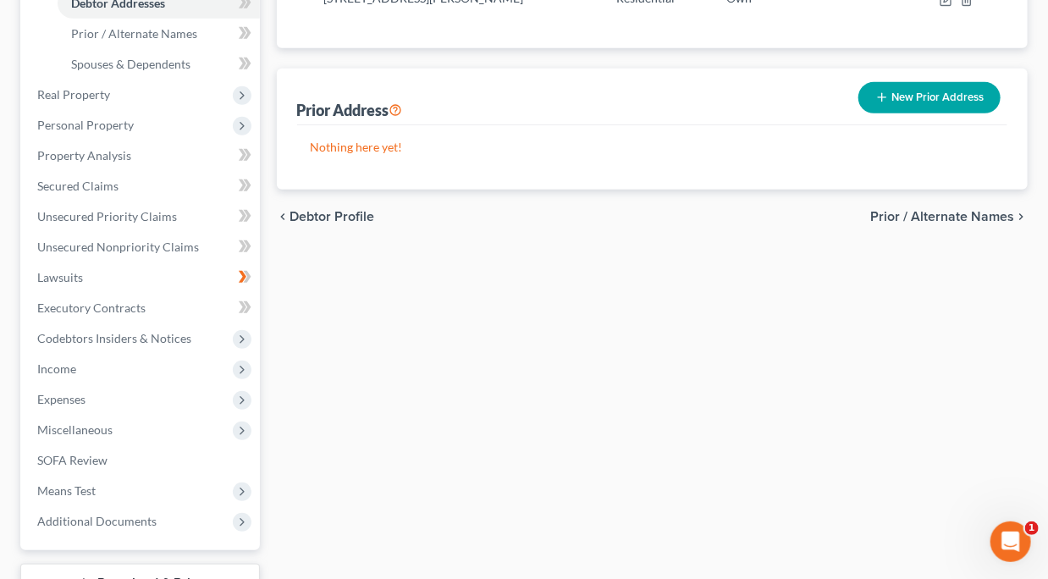
scroll to position [502, 0]
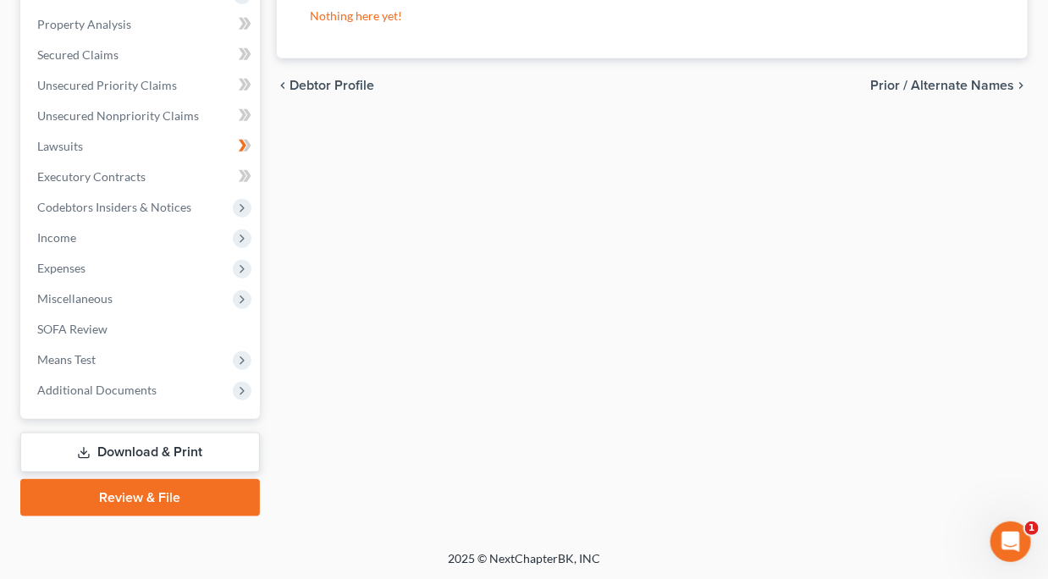
drag, startPoint x: 147, startPoint y: 495, endPoint x: 235, endPoint y: 495, distance: 88.1
click at [147, 495] on link "Review & File" at bounding box center [140, 497] width 240 height 37
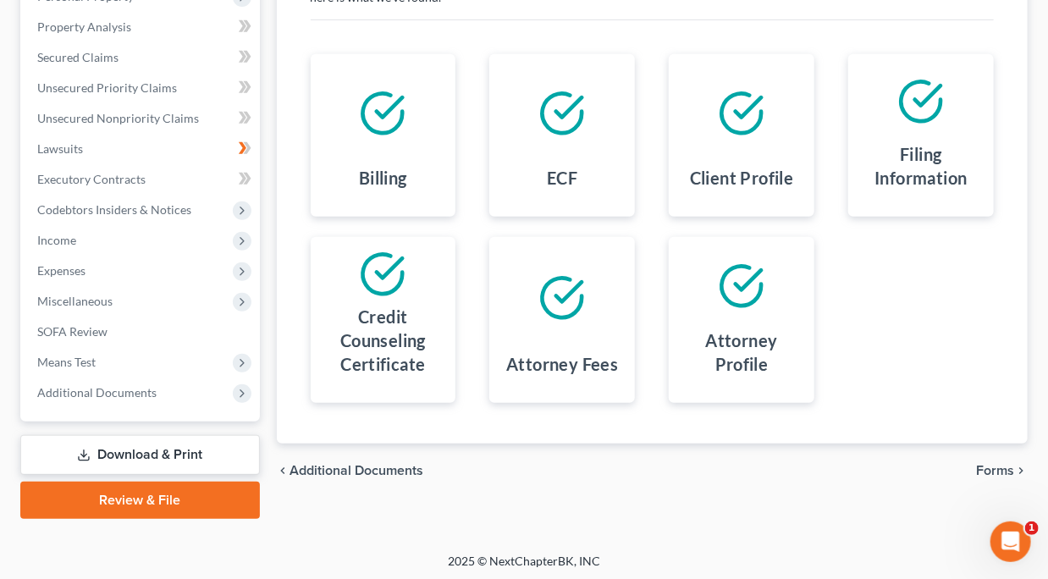
scroll to position [319, 0]
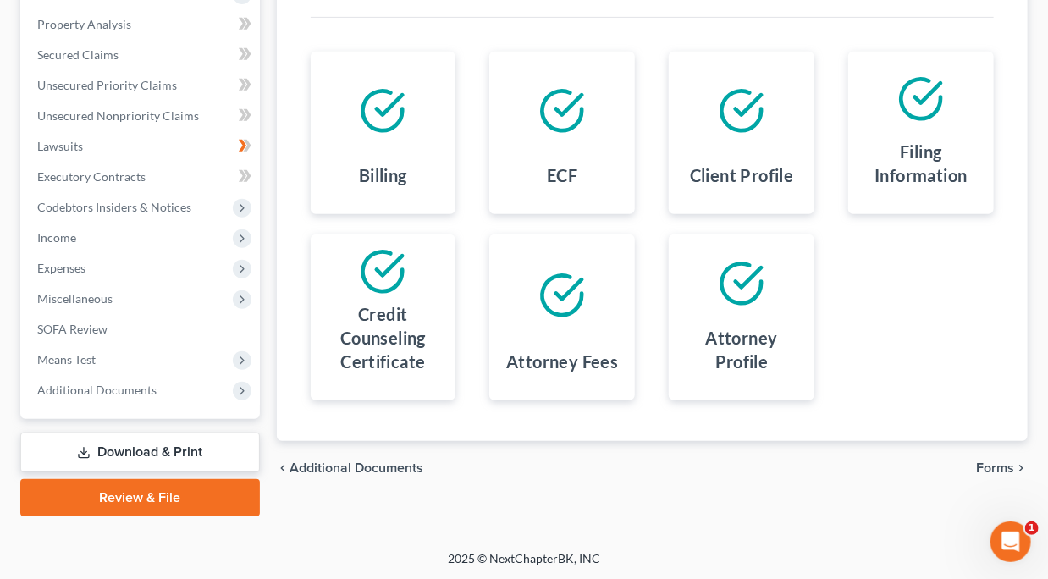
click at [993, 462] on span "Forms" at bounding box center [995, 469] width 38 height 14
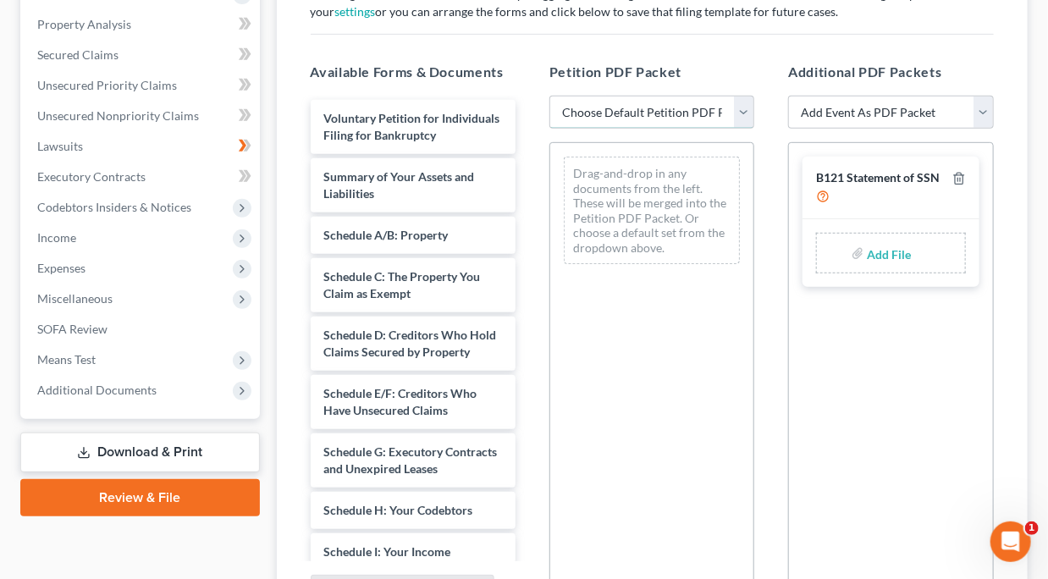
click at [745, 102] on select "Choose Default Petition PDF Packet Complete Bankruptcy Petition (all forms and …" at bounding box center [652, 113] width 205 height 34
select select "0"
click at [550, 96] on select "Choose Default Petition PDF Packet Complete Bankruptcy Petition (all forms and …" at bounding box center [652, 113] width 205 height 34
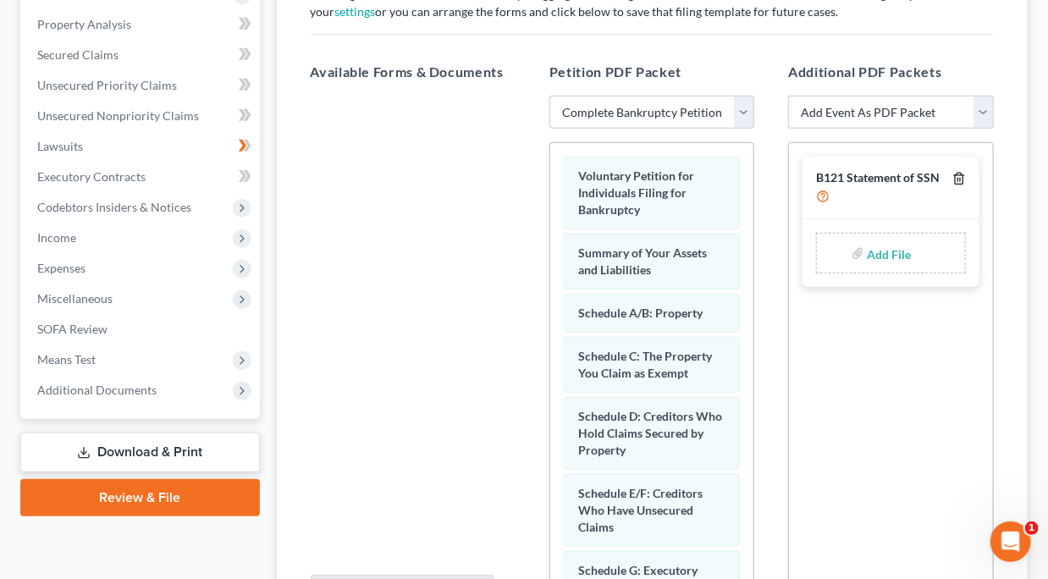
click at [960, 179] on line "button" at bounding box center [960, 180] width 0 height 3
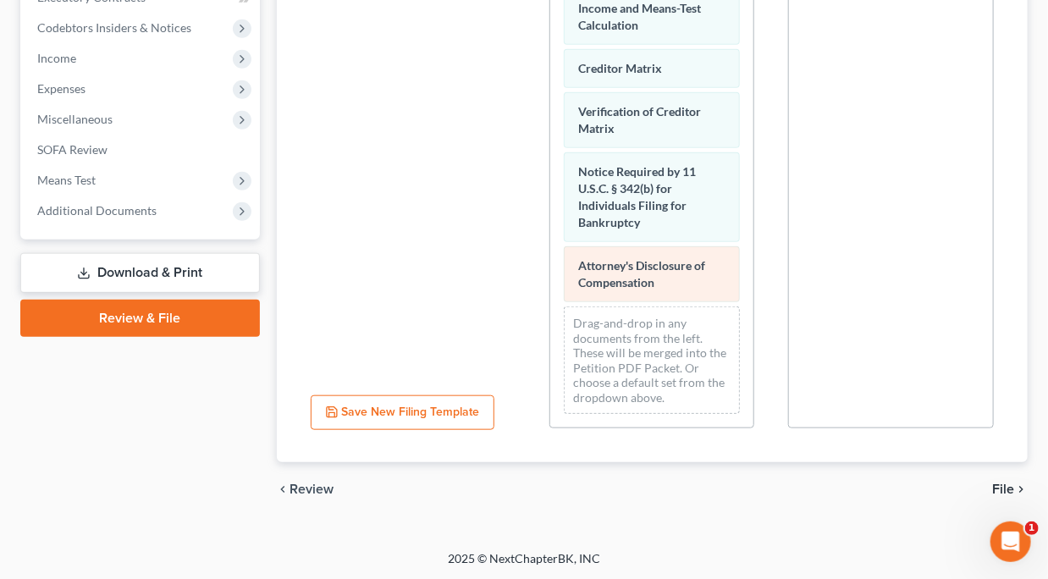
scroll to position [898, 0]
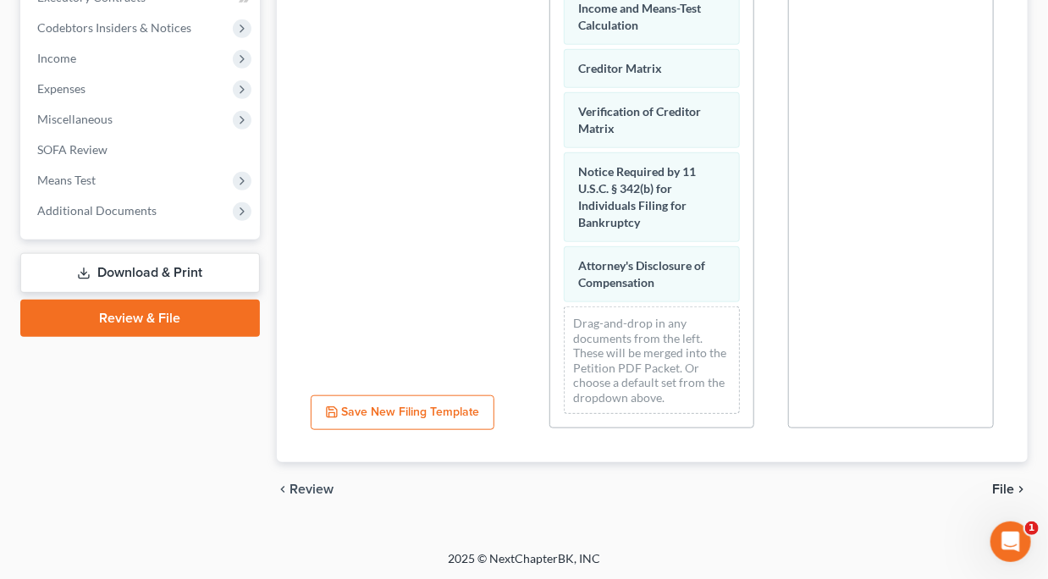
click at [1003, 484] on span "File" at bounding box center [1004, 490] width 22 height 14
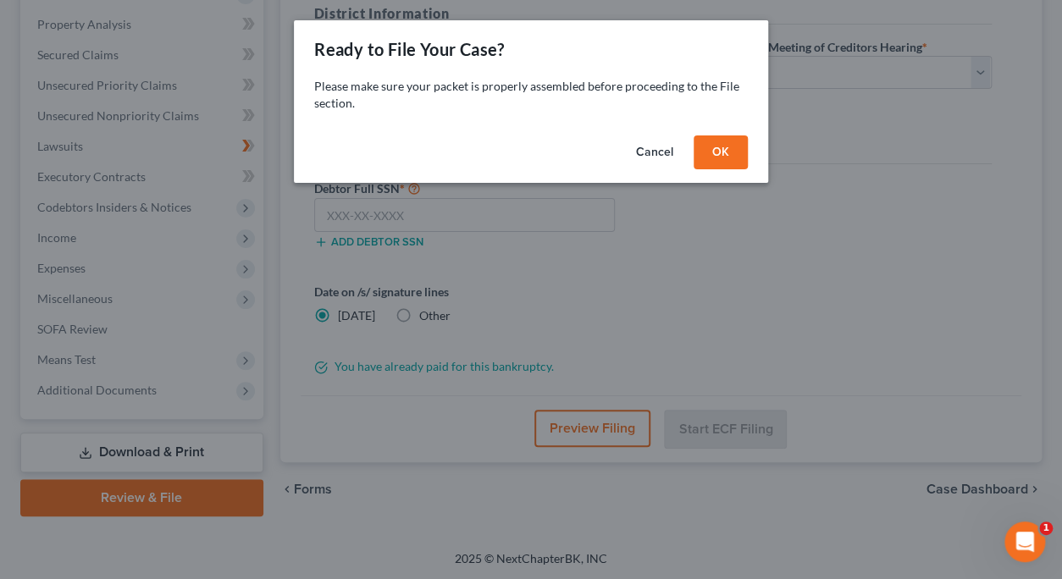
click at [714, 147] on button "OK" at bounding box center [721, 153] width 54 height 34
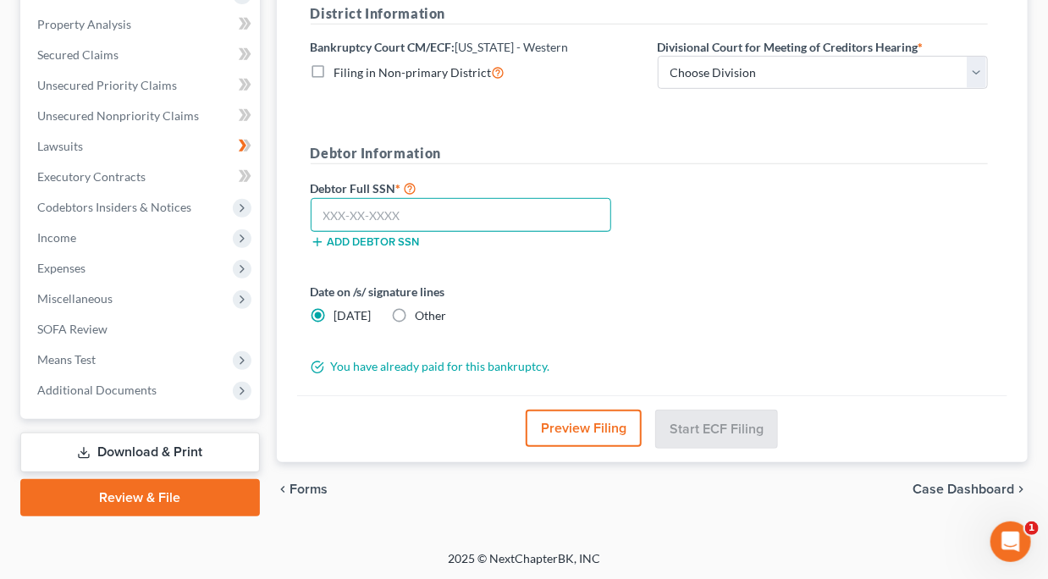
click at [437, 205] on input "text" at bounding box center [461, 215] width 301 height 34
type input "443-68-8528"
click at [416, 313] on label "Other" at bounding box center [431, 315] width 31 height 17
click at [423, 313] on input "Other" at bounding box center [428, 312] width 11 height 11
radio input "true"
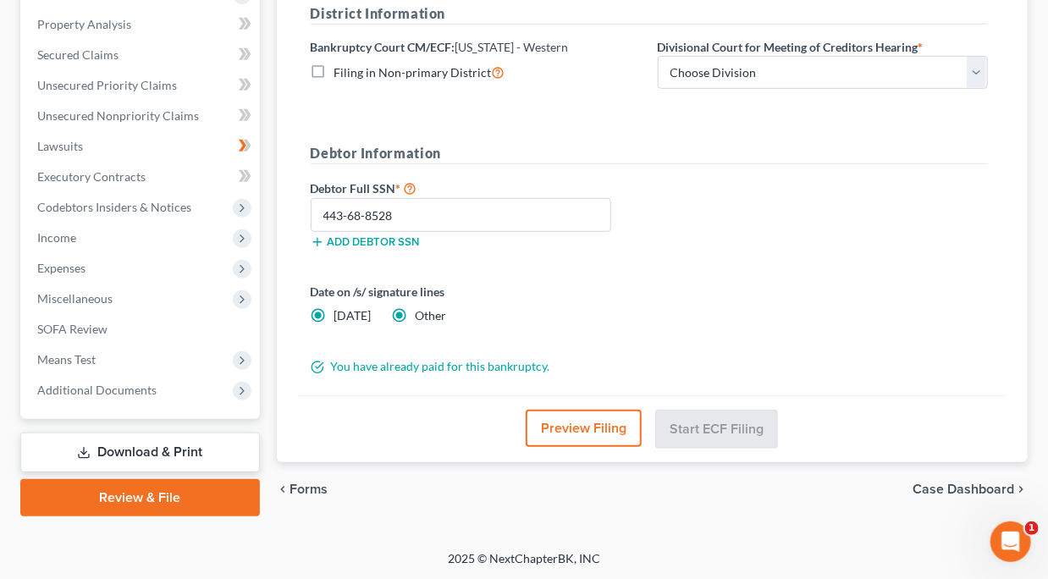
radio input "false"
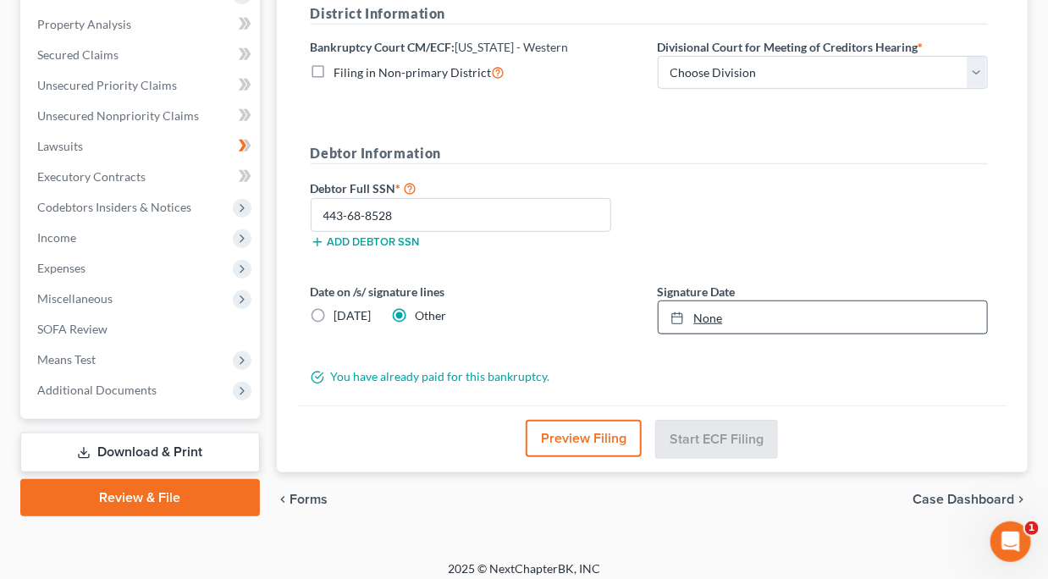
type input "[DATE]"
click at [728, 316] on link "None" at bounding box center [823, 317] width 329 height 32
click at [768, 69] on select "Choose Division [US_STATE][GEOGRAPHIC_DATA]" at bounding box center [823, 73] width 330 height 34
select select "0"
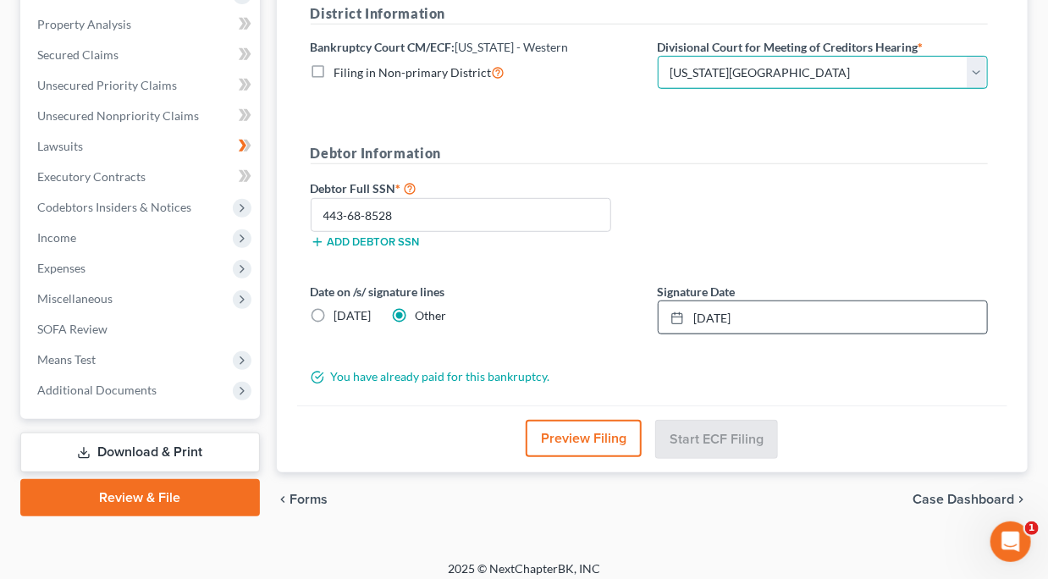
click at [658, 56] on select "Choose Division [US_STATE][GEOGRAPHIC_DATA]" at bounding box center [823, 73] width 330 height 34
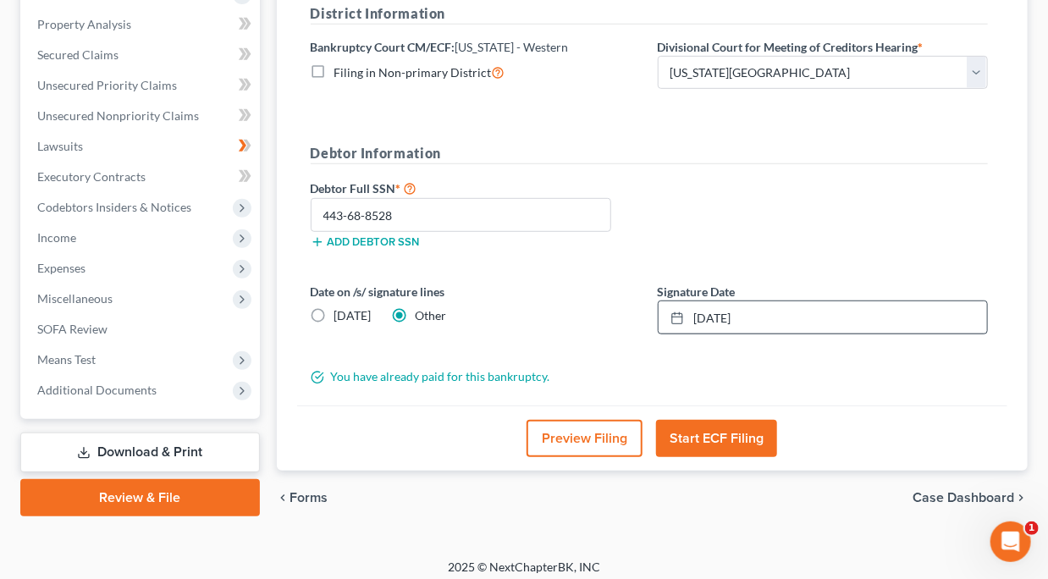
click at [729, 428] on button "Start ECF Filing" at bounding box center [716, 438] width 121 height 37
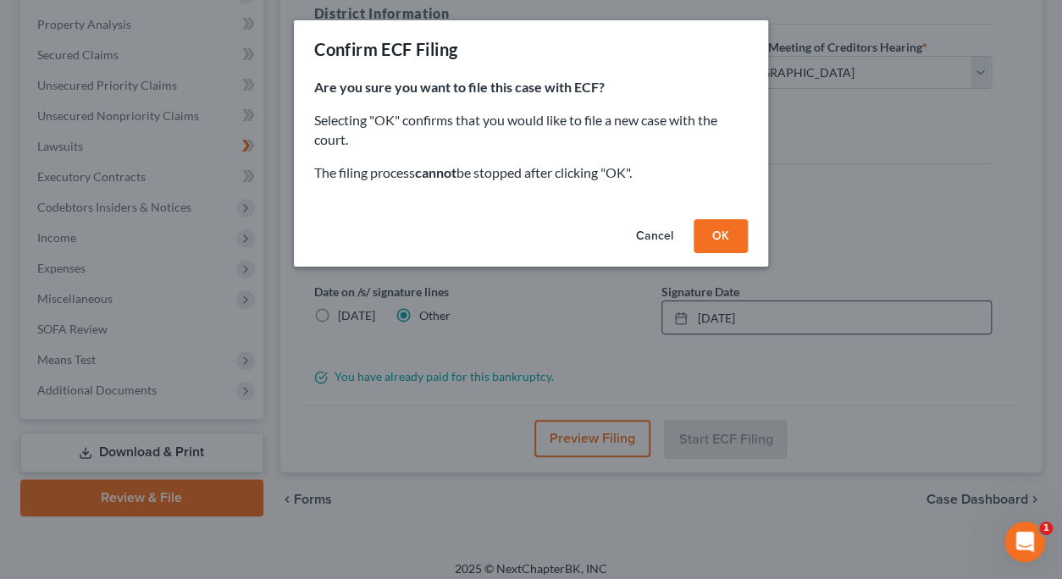
click at [722, 236] on button "OK" at bounding box center [721, 236] width 54 height 34
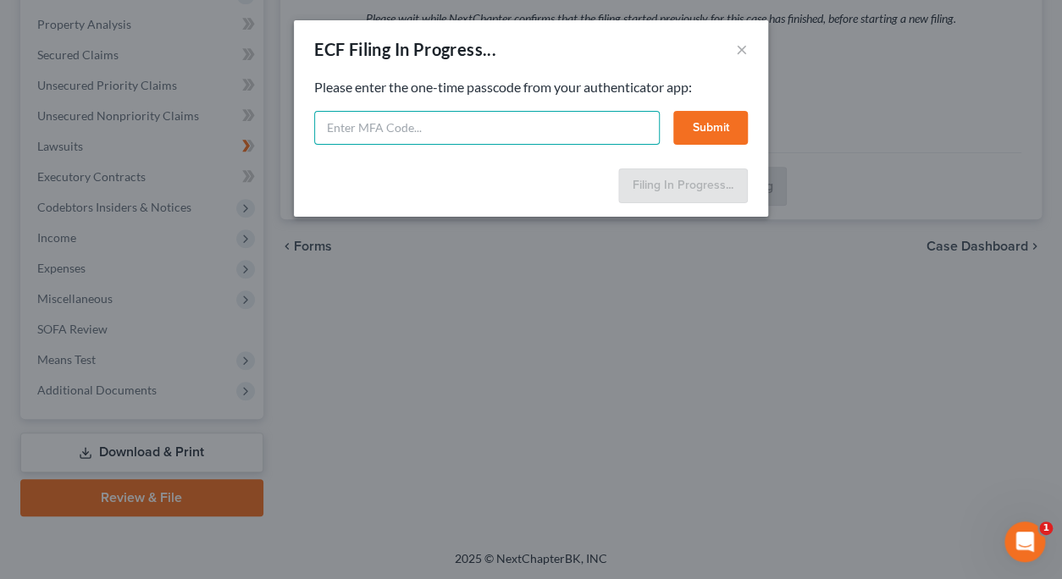
click at [443, 123] on input "text" at bounding box center [487, 128] width 346 height 34
type input "374171"
click at [710, 130] on button "Submit" at bounding box center [710, 128] width 75 height 34
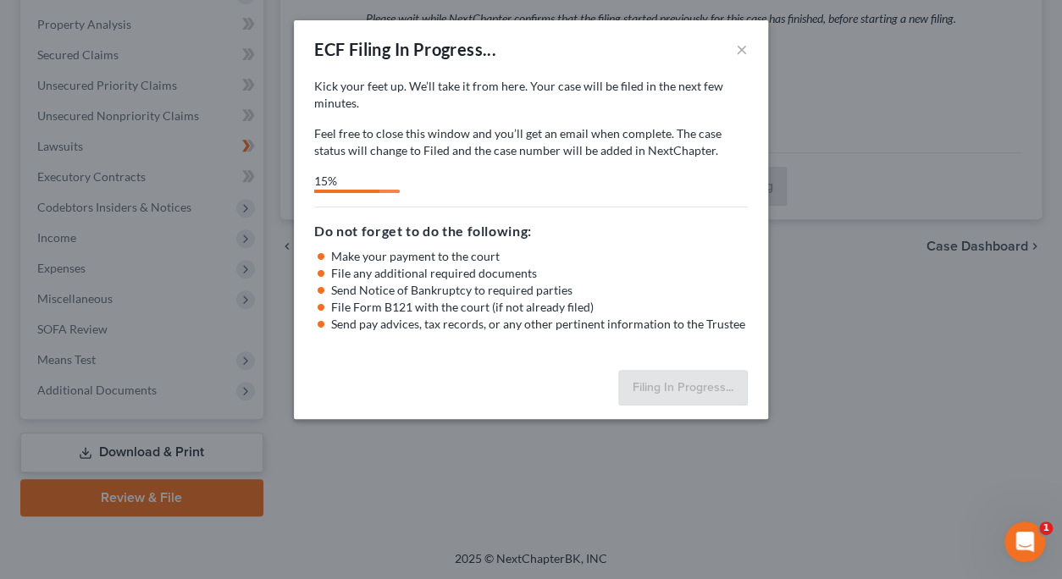
select select "0"
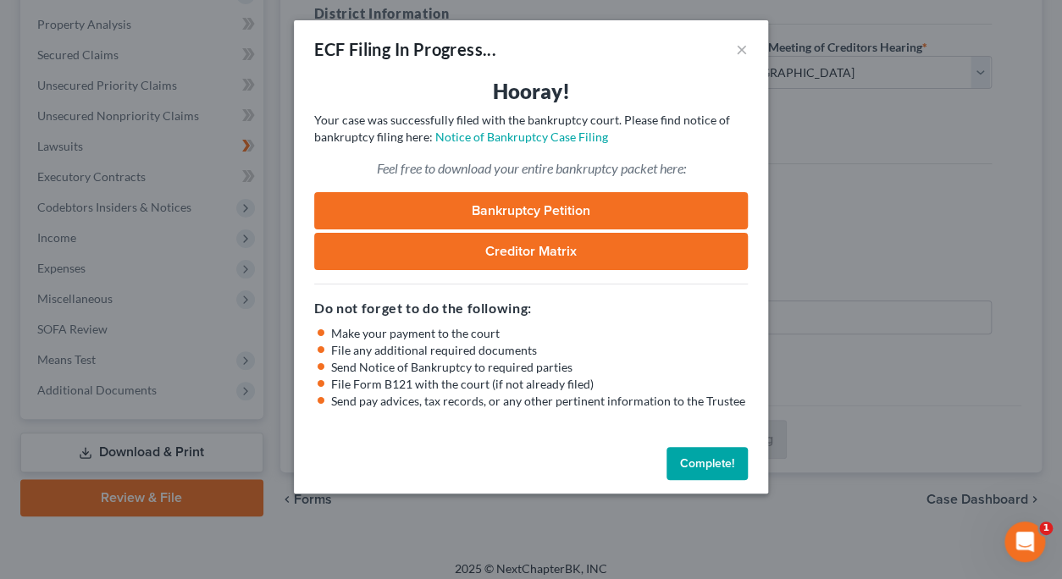
click at [698, 463] on button "Complete!" at bounding box center [707, 464] width 81 height 34
